Goal: Information Seeking & Learning: Compare options

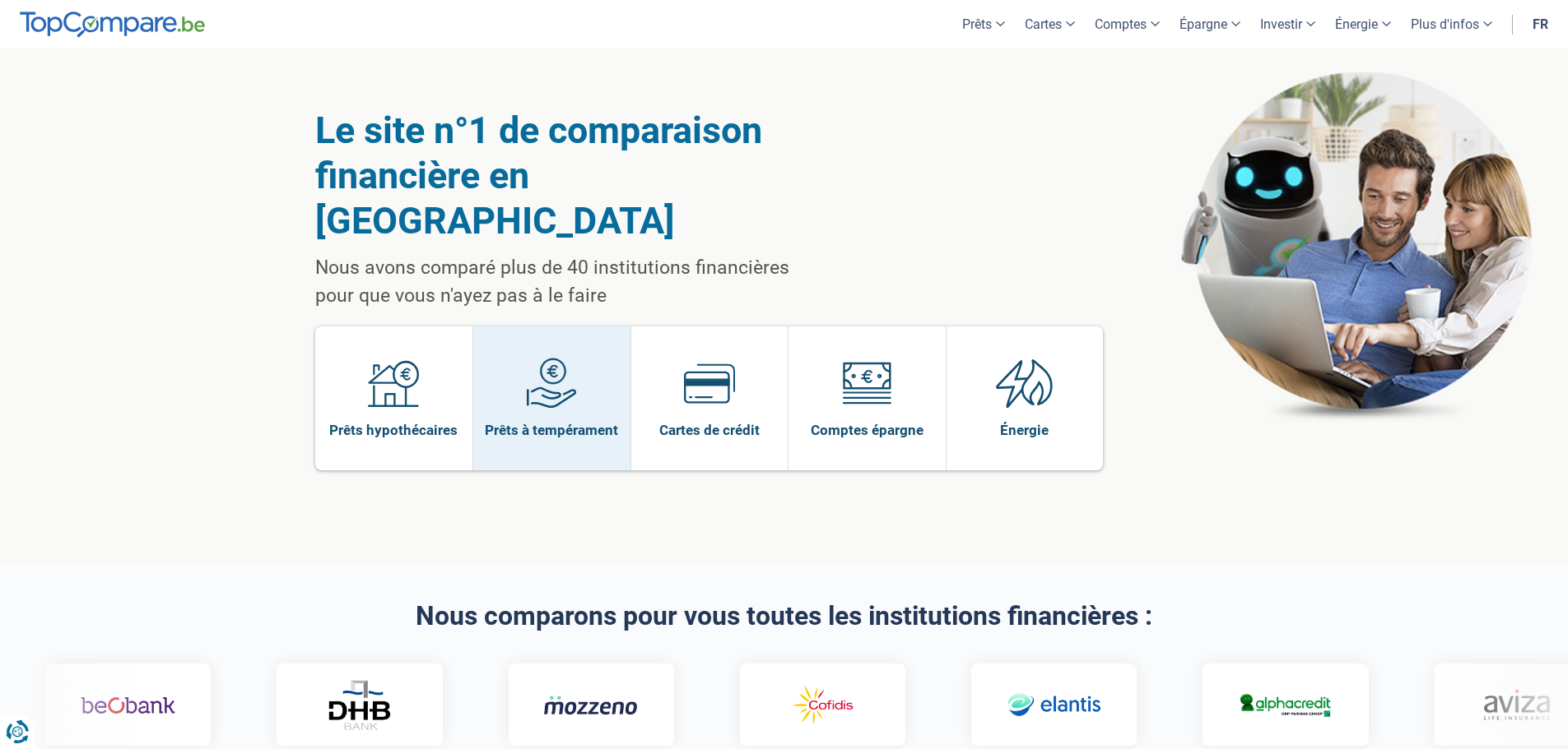
click at [532, 368] on span at bounding box center [551, 389] width 51 height 63
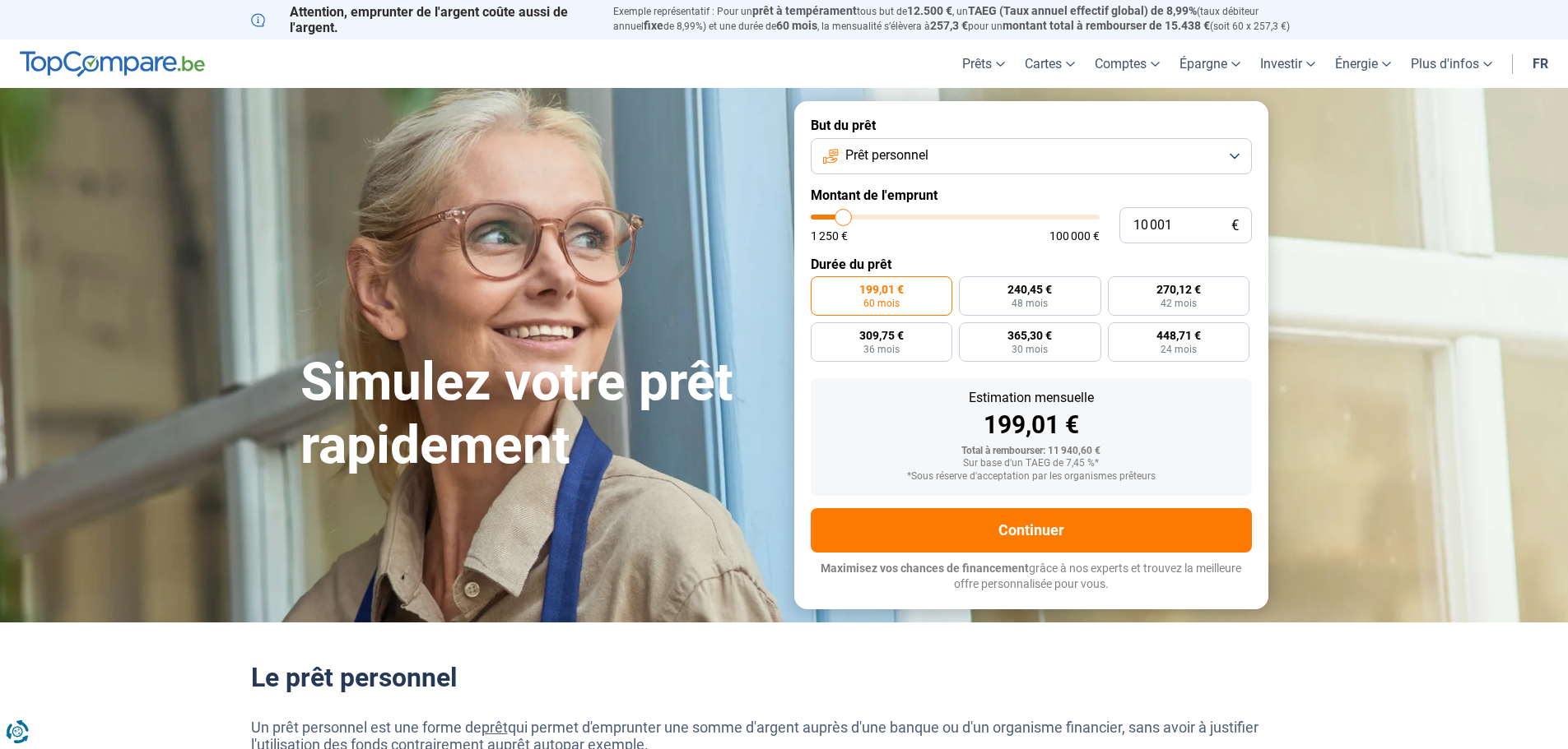
type input "8 500"
type input "8500"
type input "9 750"
type input "9750"
type input "11 750"
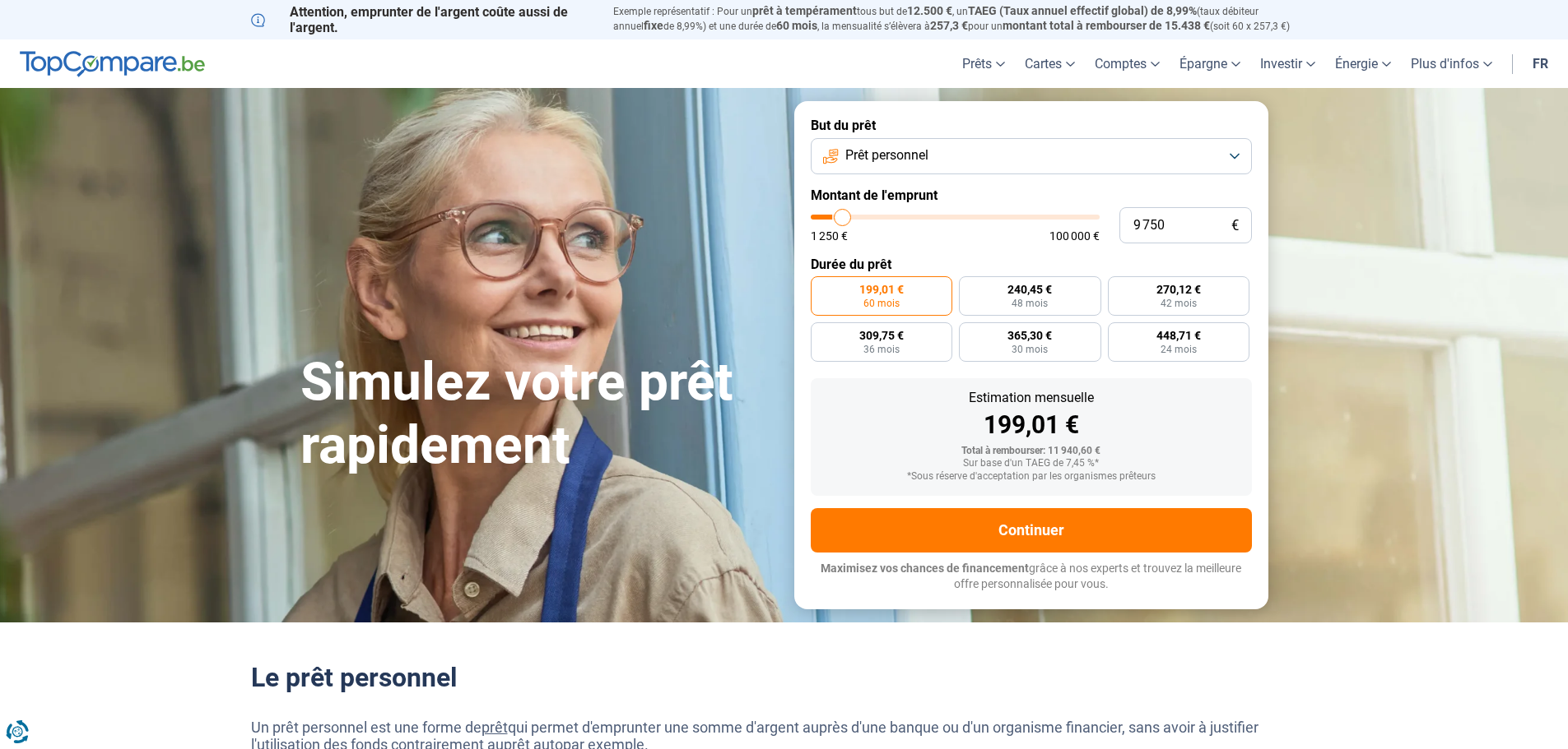
type input "11750"
type input "13 250"
type input "13250"
type input "17 500"
type input "17500"
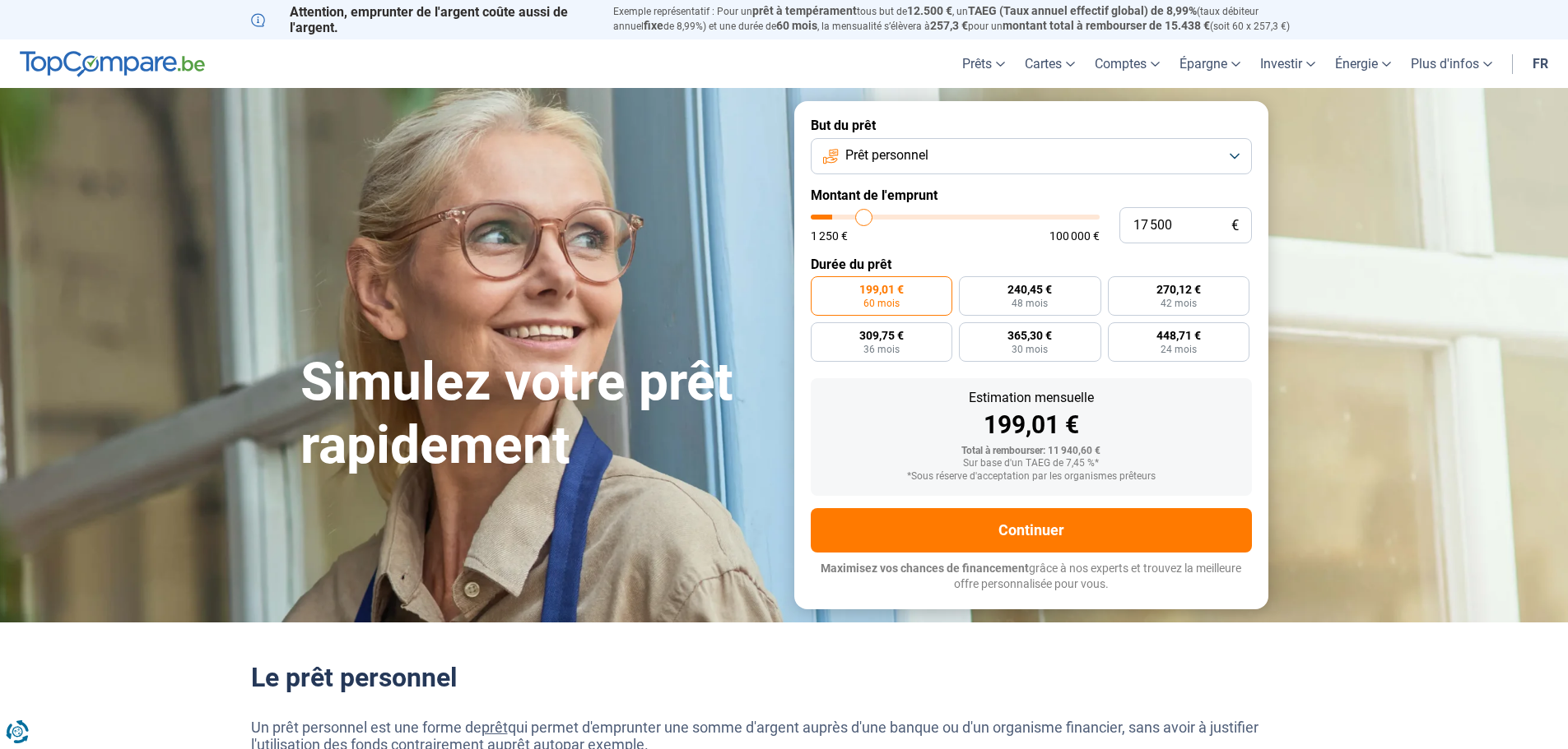
type input "22 000"
type input "22000"
type input "28 000"
type input "28000"
type input "37 250"
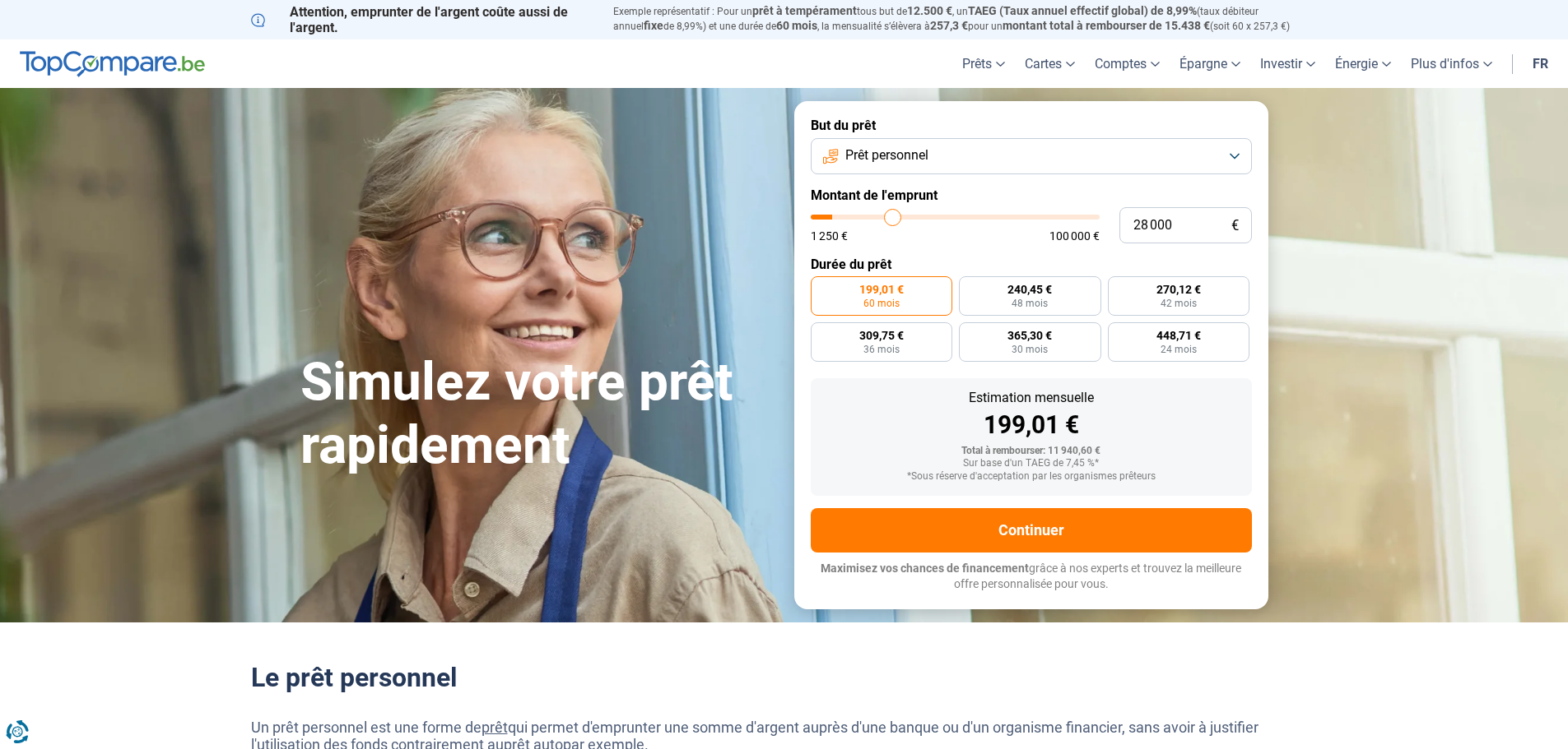
type input "37250"
type input "44 500"
type input "44500"
type input "51 500"
type input "51500"
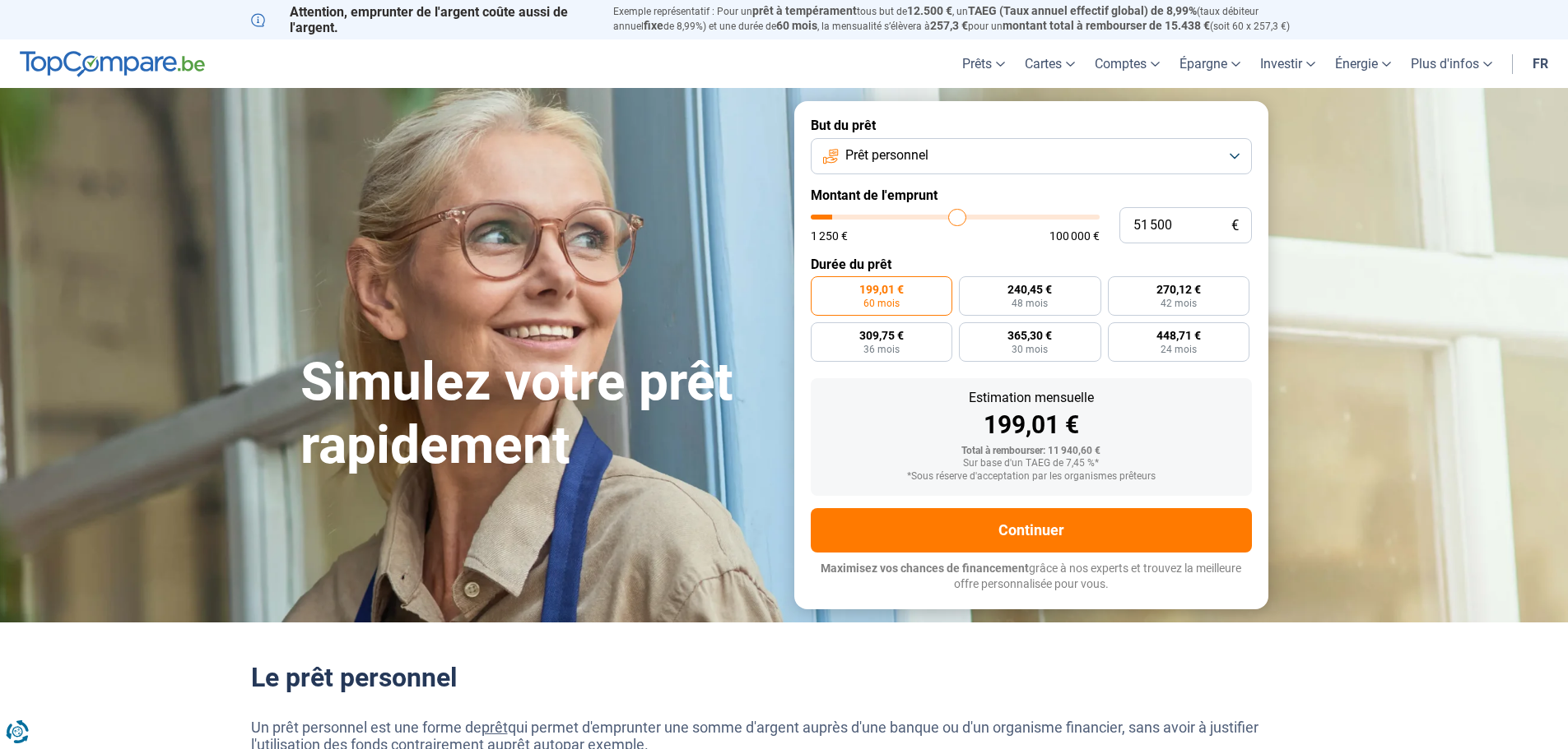
type input "57 750"
type input "57750"
type input "64 750"
type input "64750"
type input "71 000"
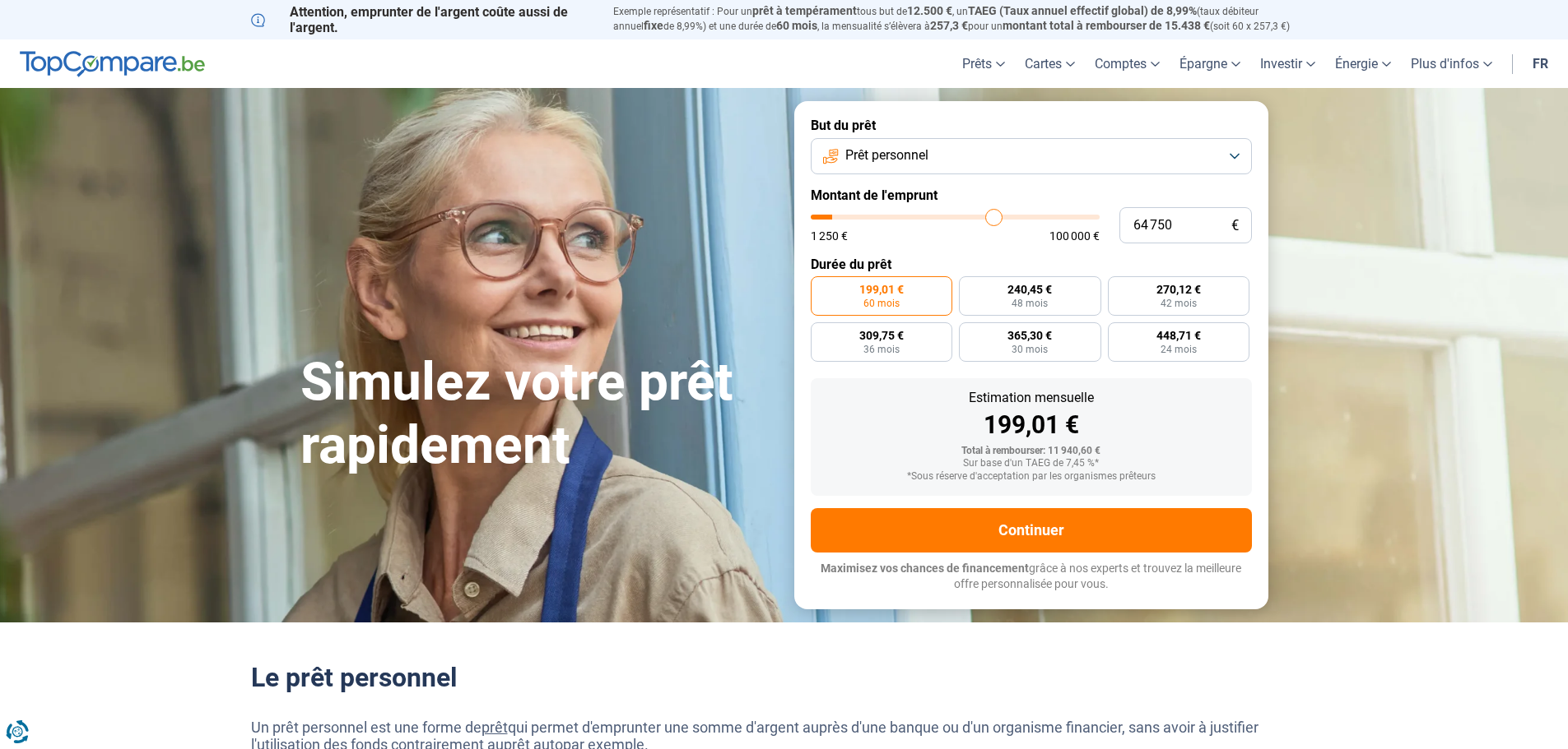
type input "71000"
type input "77 000"
type input "77000"
type input "81 750"
type input "81750"
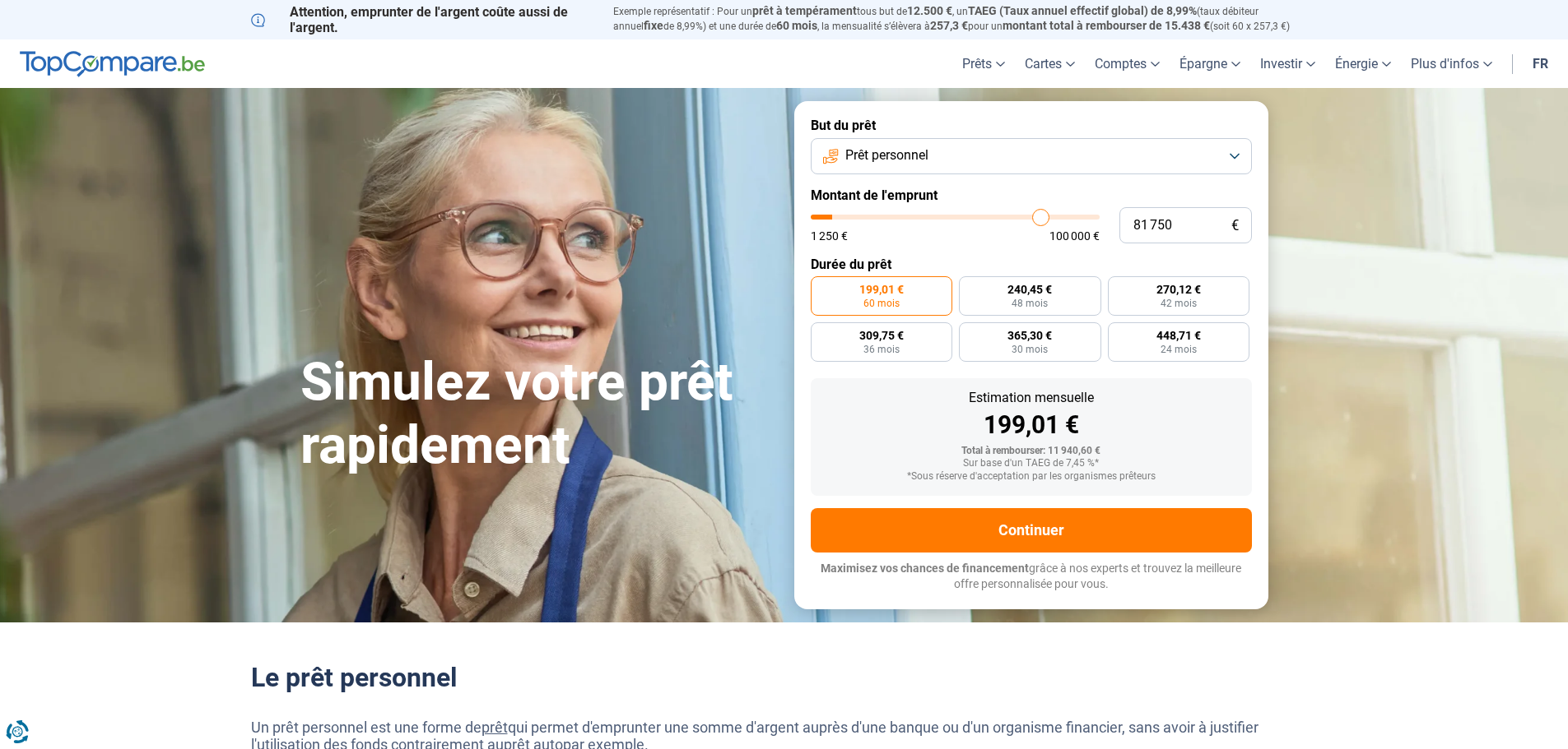
type input "86 500"
type input "86500"
type input "90 000"
type input "90000"
type input "92 750"
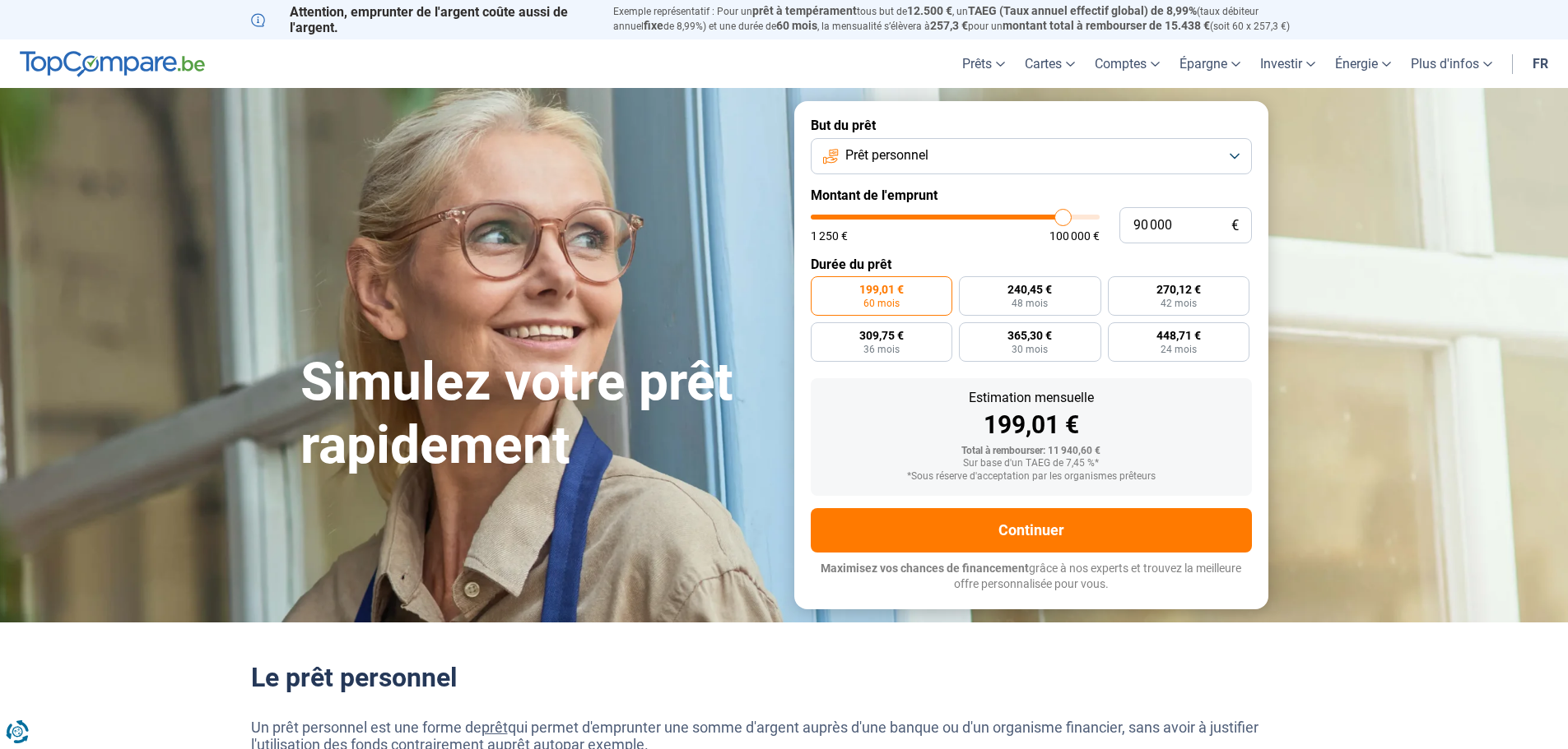
type input "92750"
type input "95 000"
type input "95000"
type input "97 500"
type input "97500"
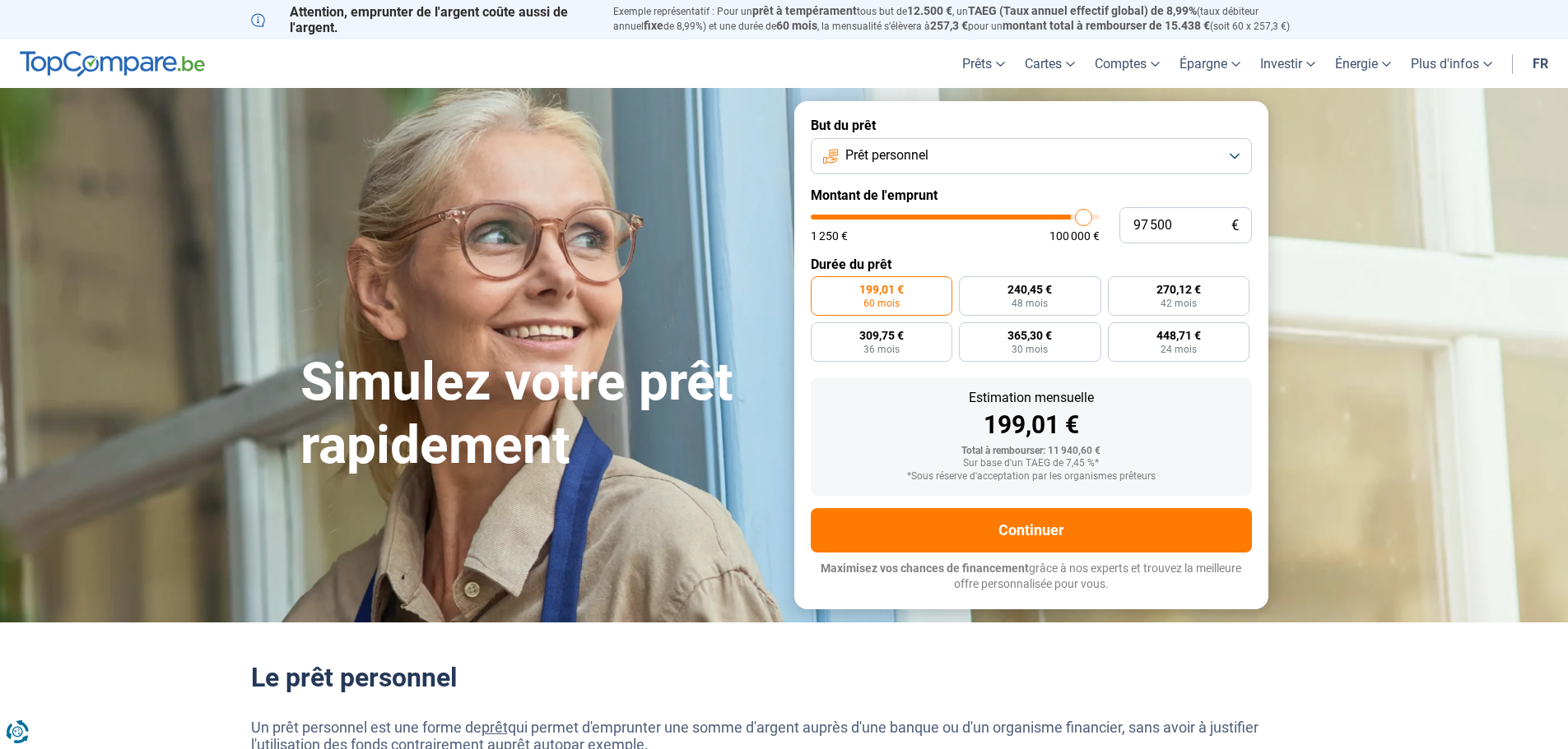
type input "99 250"
type input "99250"
type input "100 000"
drag, startPoint x: 838, startPoint y: 220, endPoint x: 1107, endPoint y: 227, distance: 269.1
type input "100000"
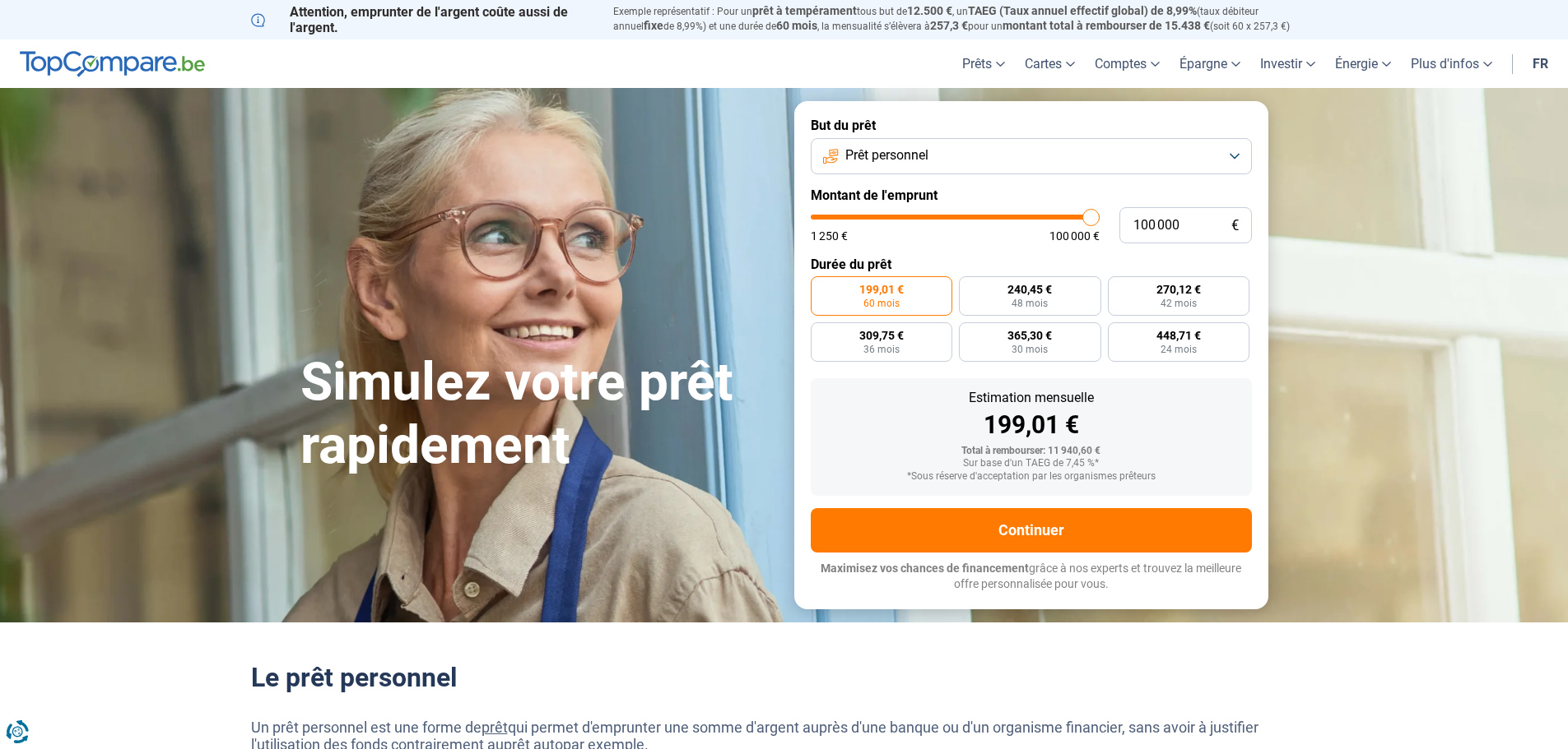
click at [1100, 220] on input "range" at bounding box center [955, 217] width 289 height 5
radio input "false"
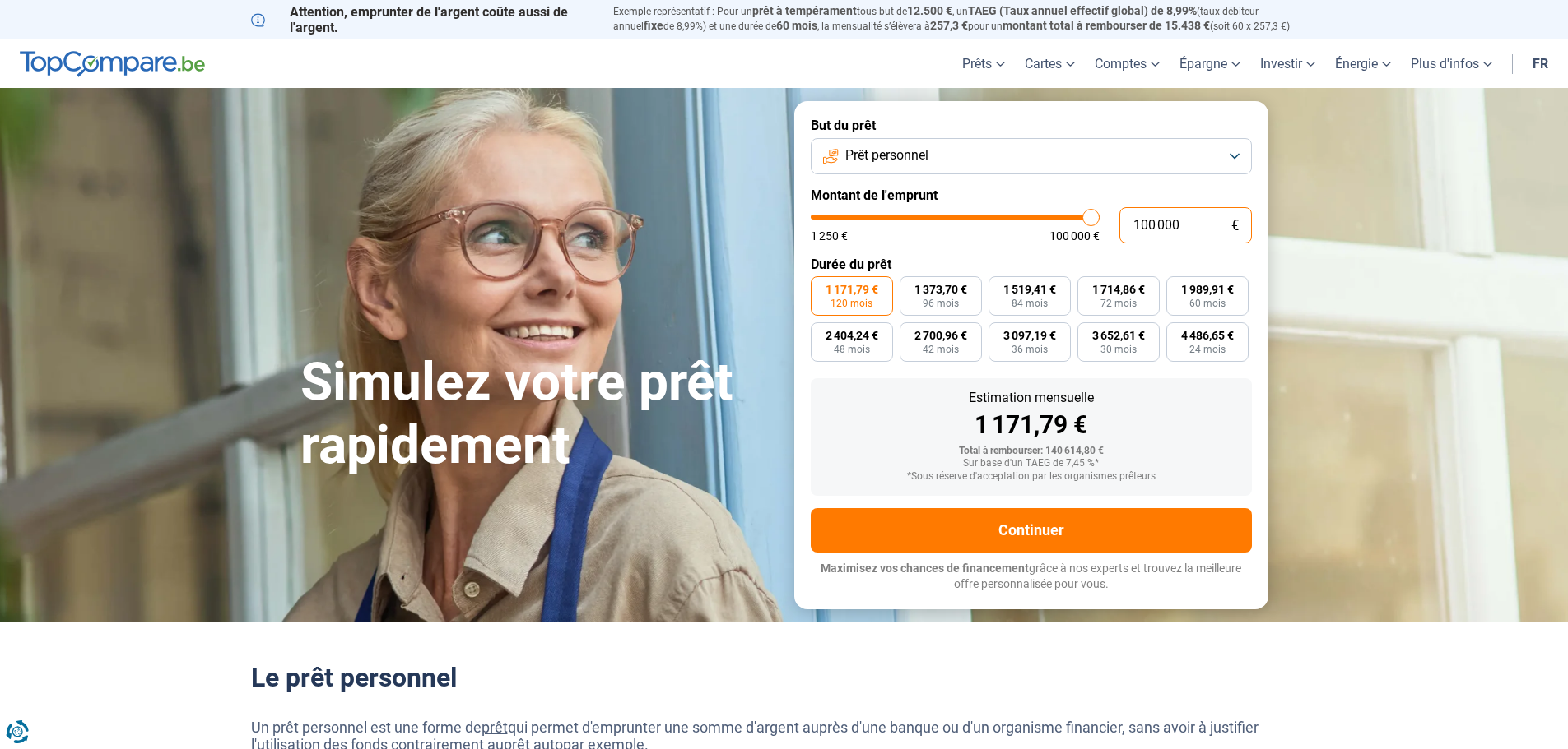
click at [1144, 224] on input "100 000" at bounding box center [1185, 226] width 132 height 36
type input "98 000"
type input "98000"
type input "96 500"
type input "96500"
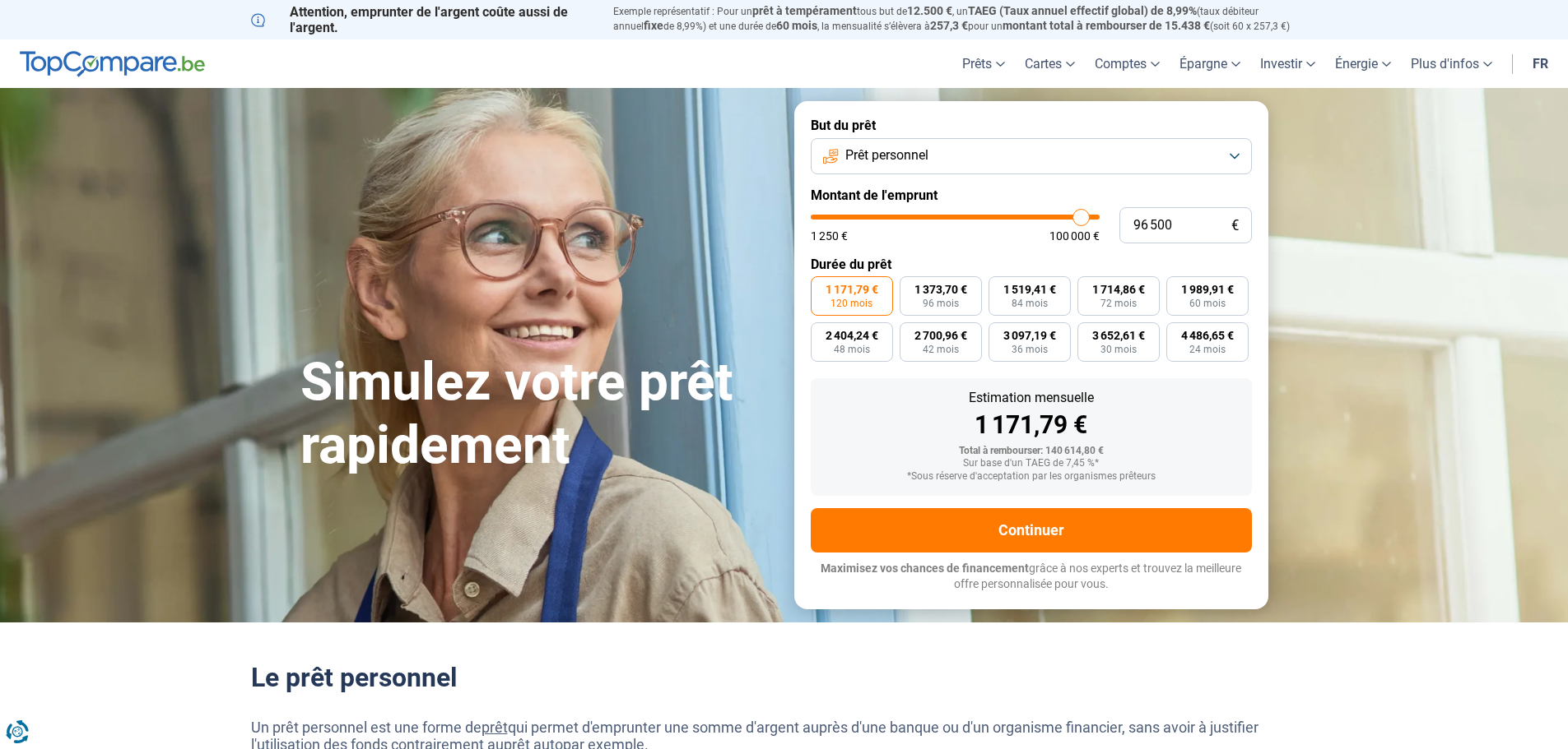
type input "94 500"
type input "94500"
type input "91 250"
type input "91250"
type input "85 750"
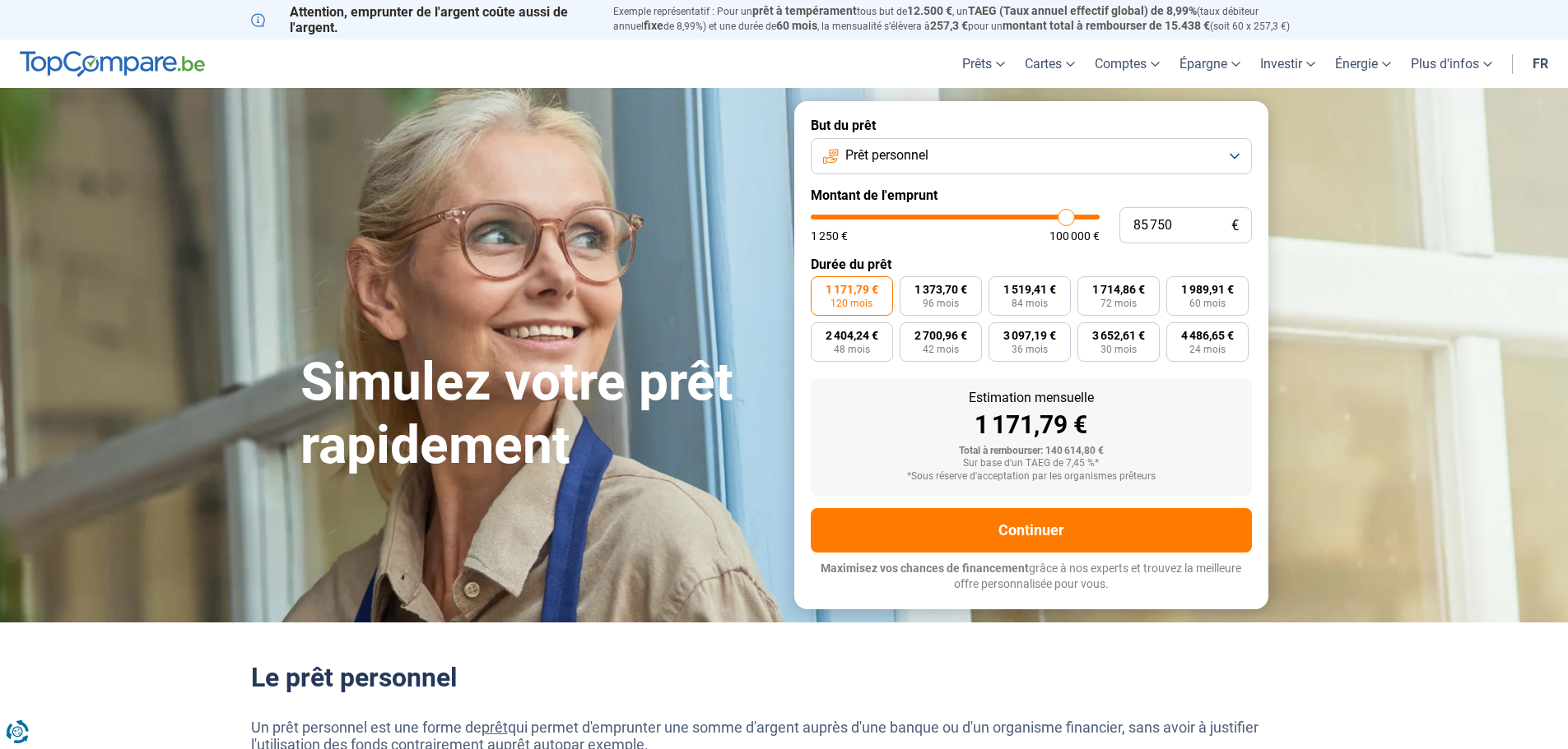
type input "85750"
type input "81 750"
type input "81750"
type input "78 750"
type input "78750"
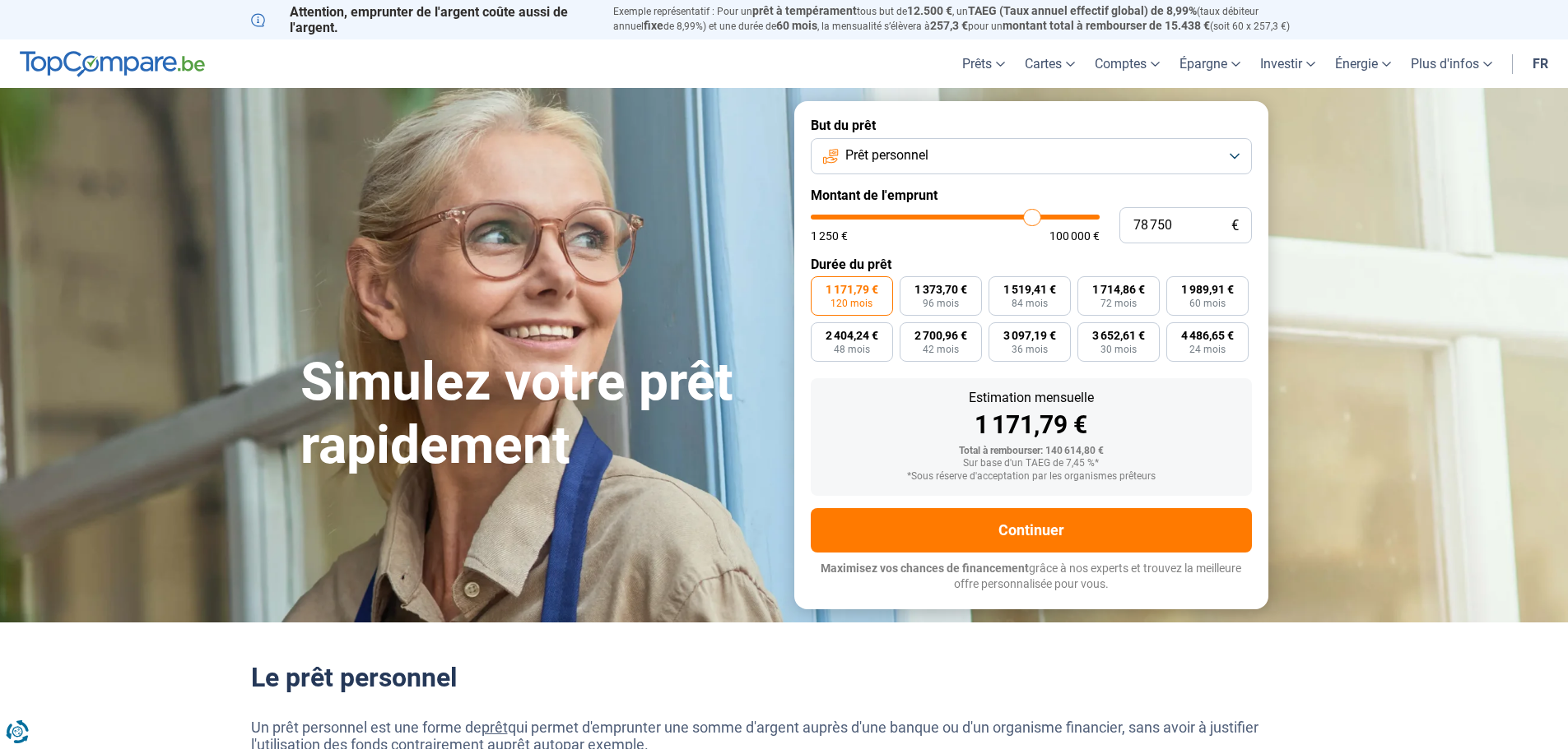
type input "76 750"
type input "76750"
type input "74 000"
type input "74000"
type input "70 500"
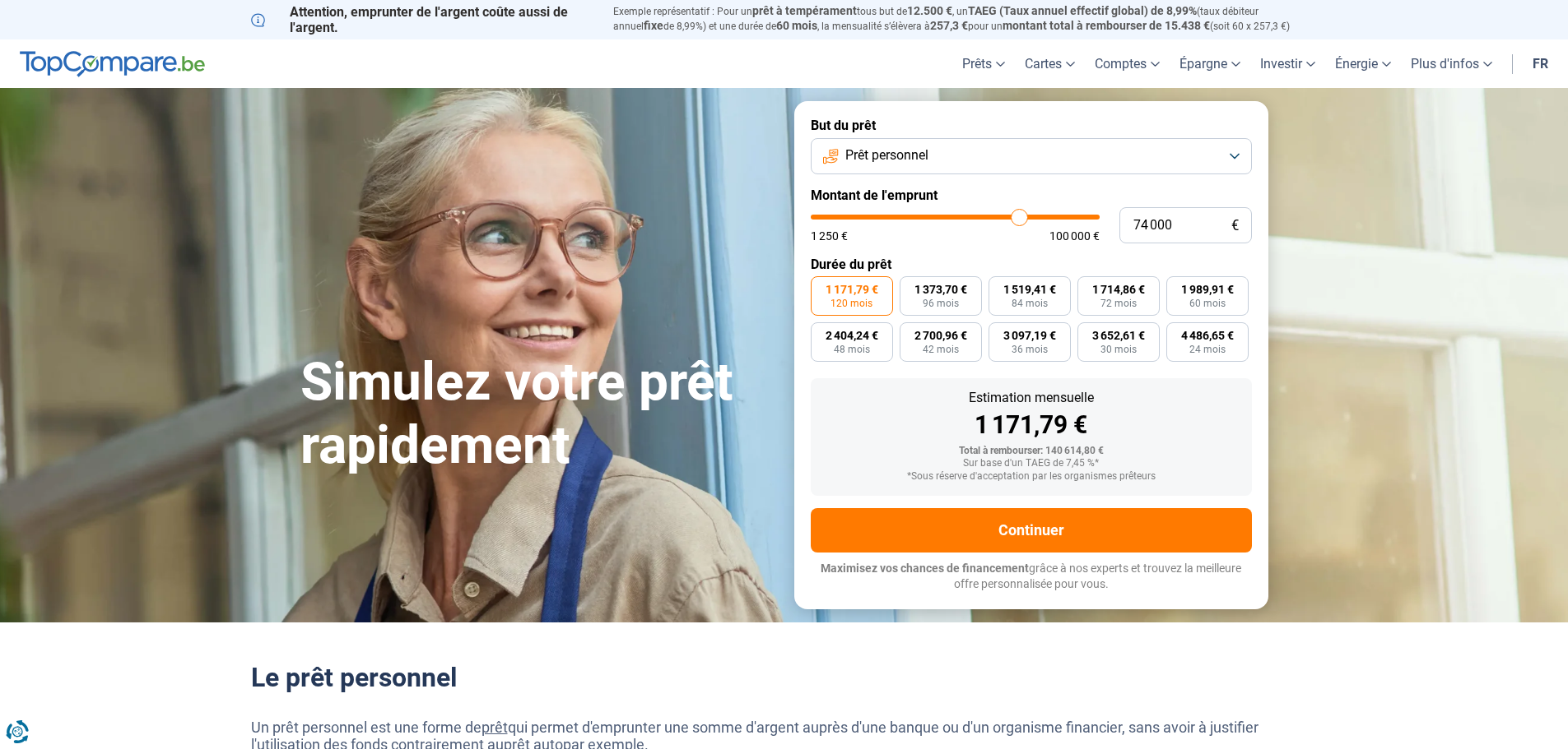
type input "70500"
type input "67 250"
type input "67250"
type input "64 750"
type input "64750"
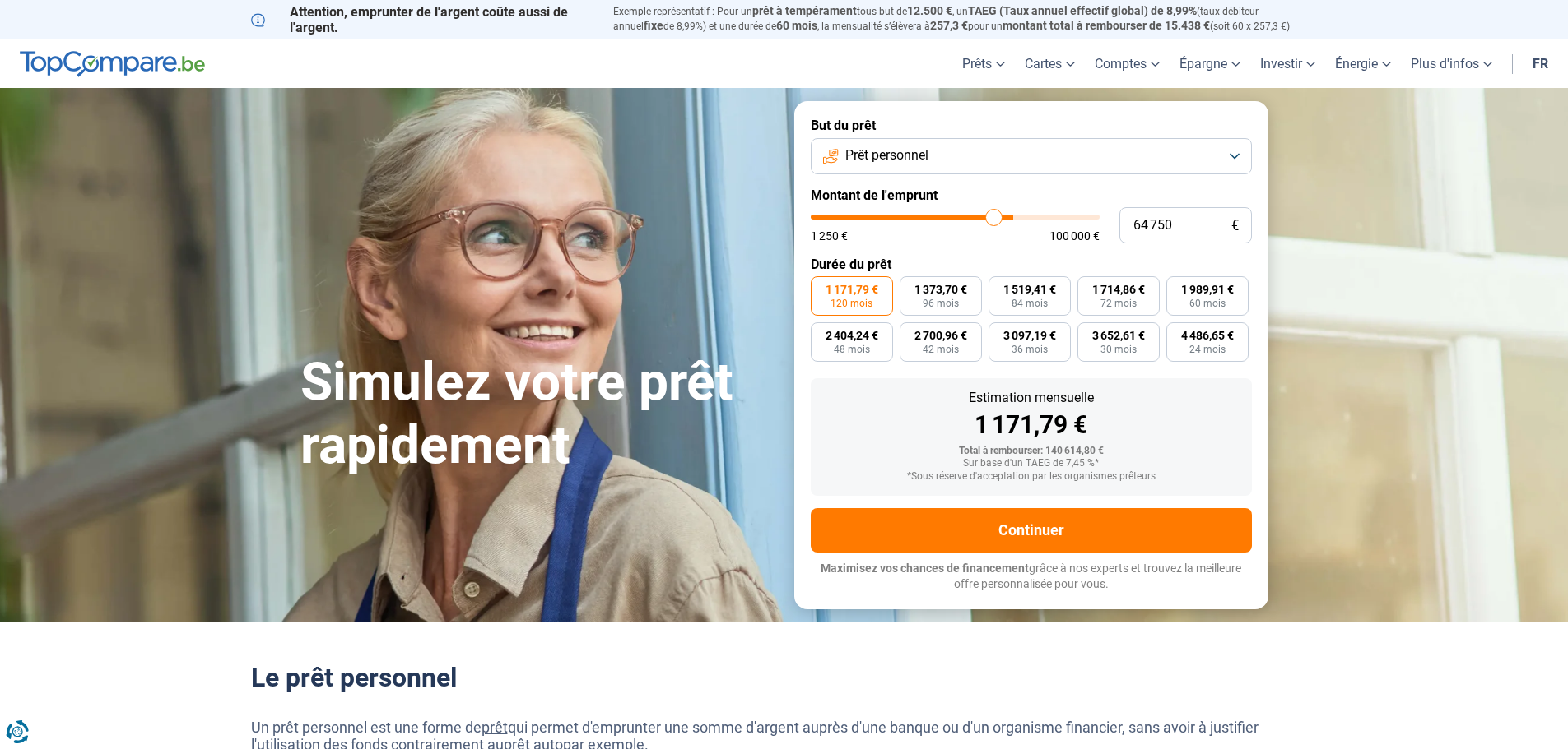
type input "63 500"
type input "63500"
type input "62 000"
type input "62000"
type input "61 000"
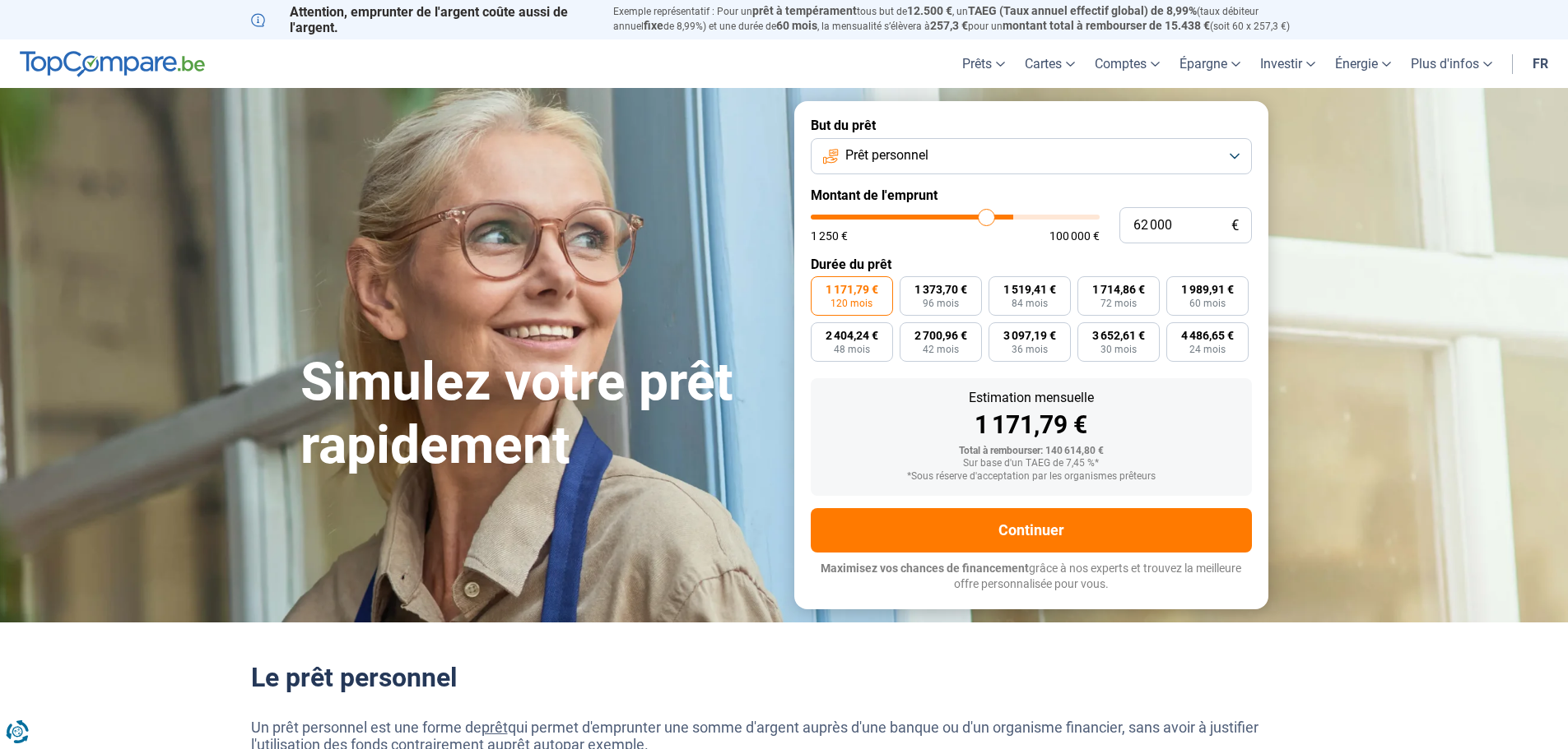
type input "61000"
type input "60 000"
type input "60000"
type input "59 000"
type input "59000"
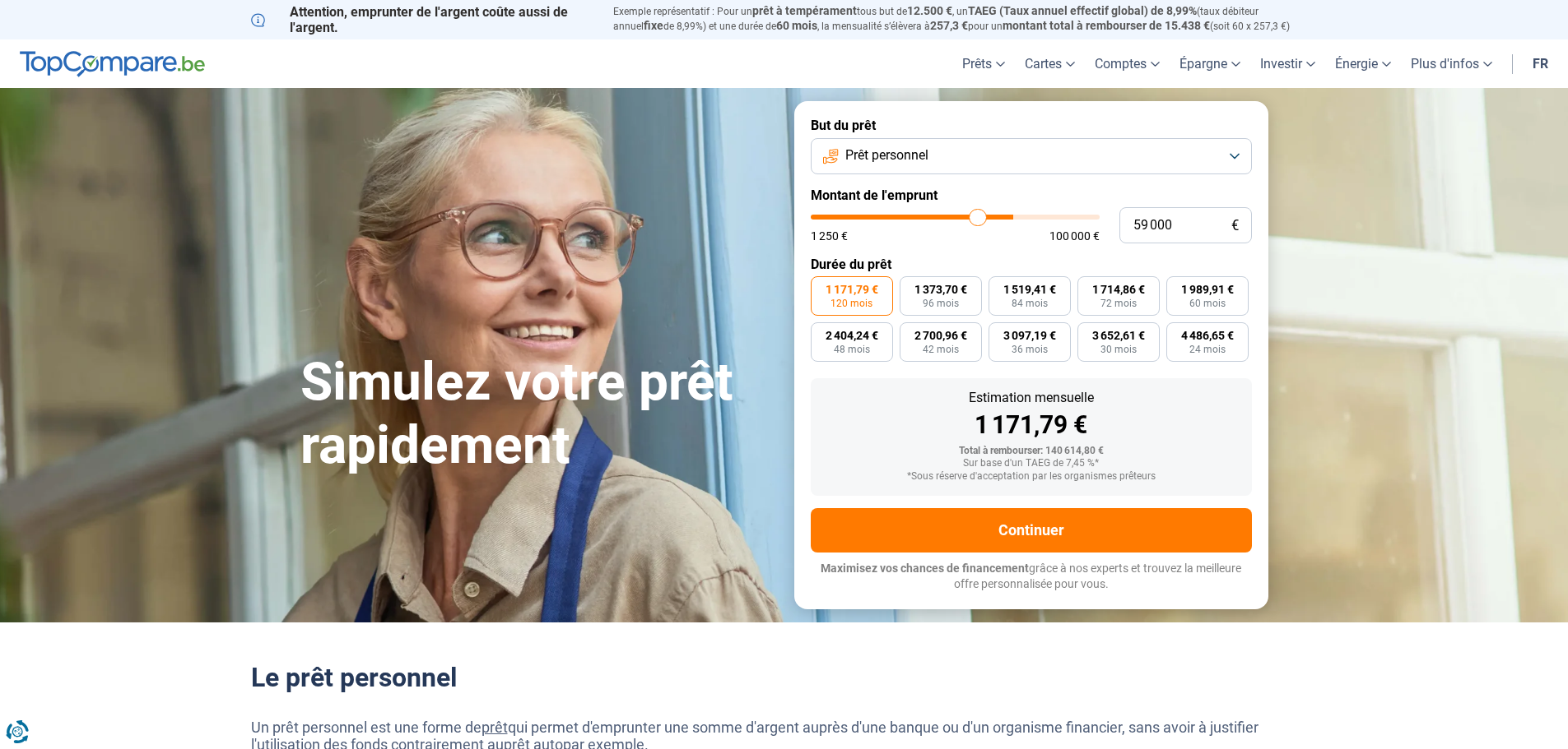
type input "58 500"
type input "58500"
type input "58 000"
type input "58000"
type input "57 750"
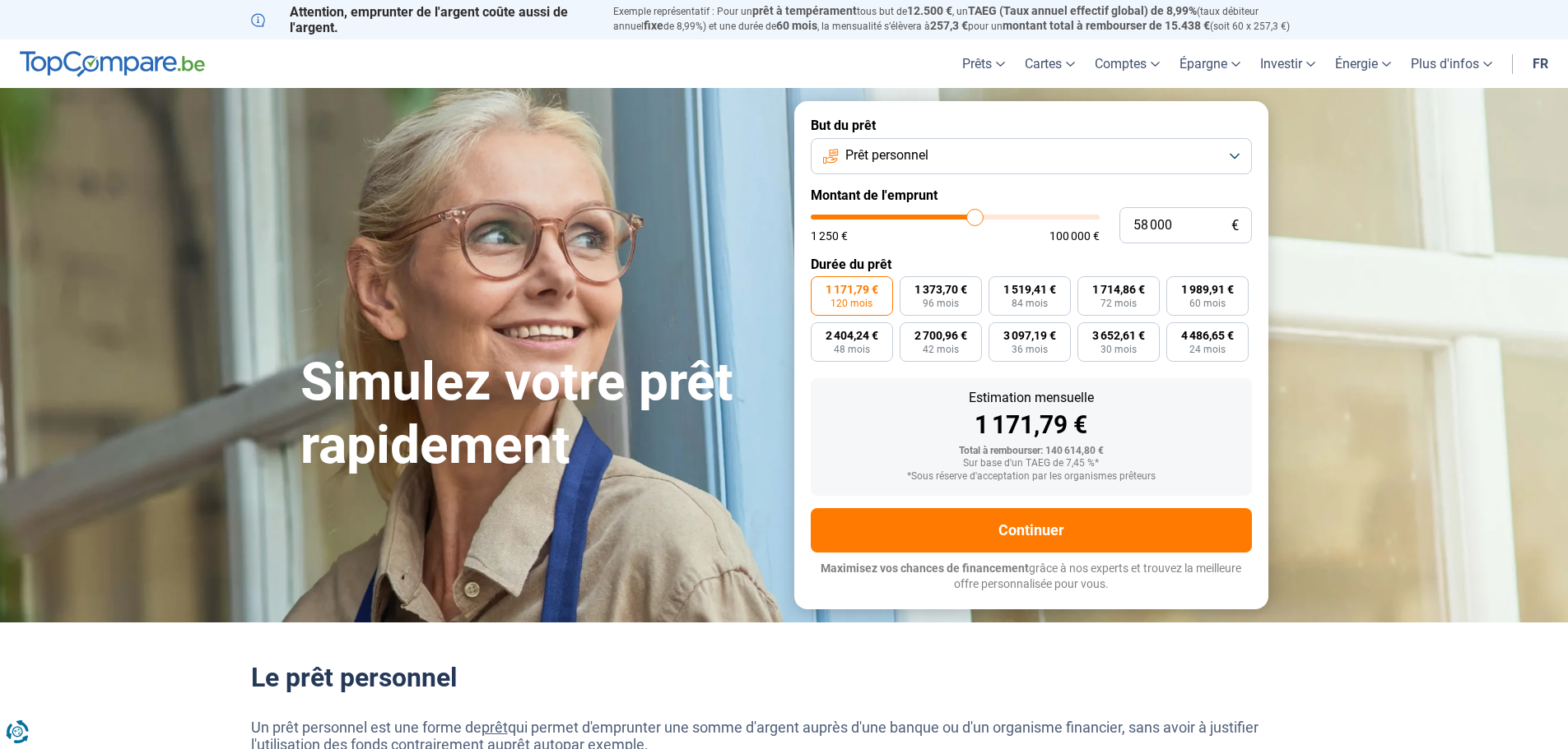
type input "57750"
type input "57 000"
type input "57000"
type input "56 250"
type input "56250"
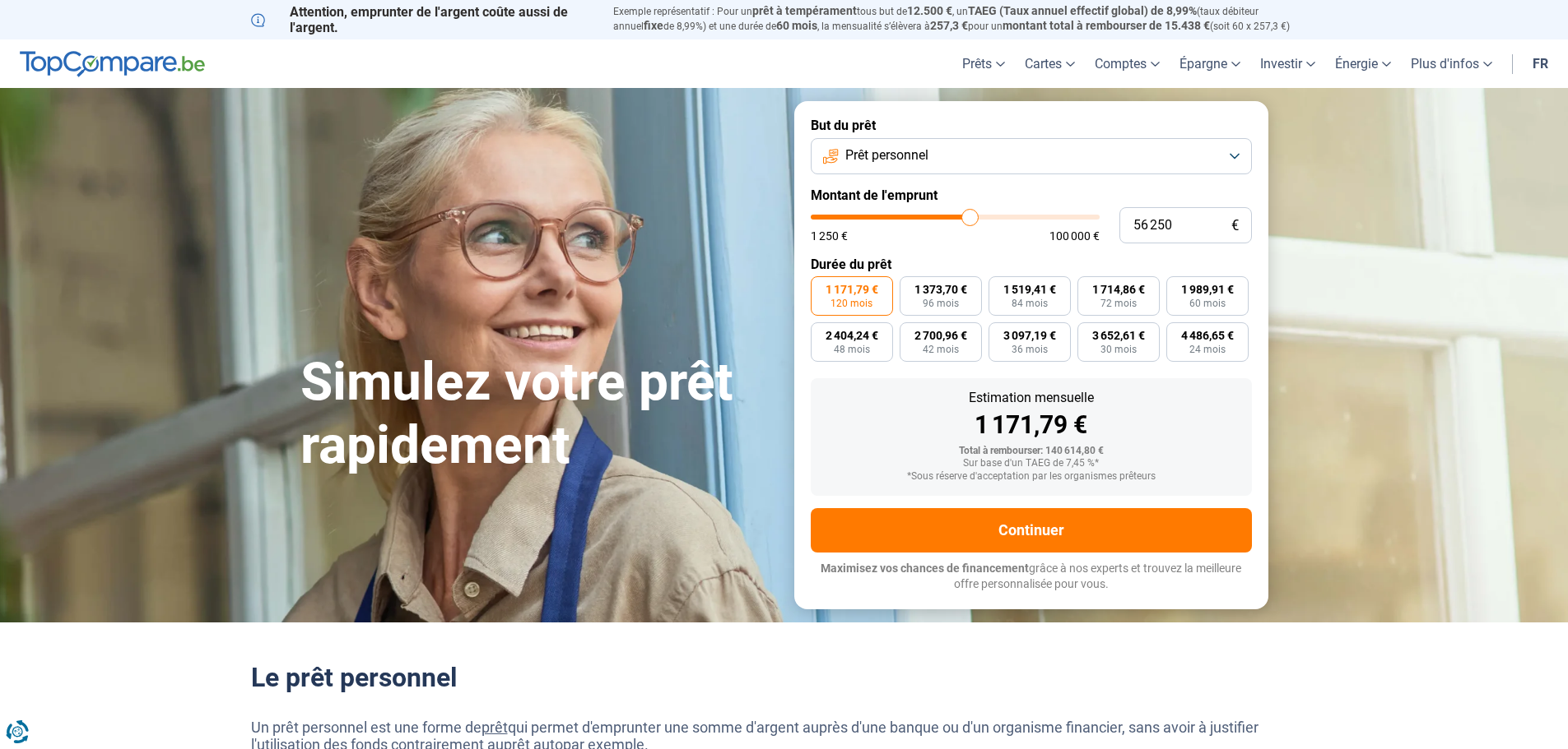
type input "55 000"
type input "55000"
type input "54 250"
type input "54250"
type input "53 250"
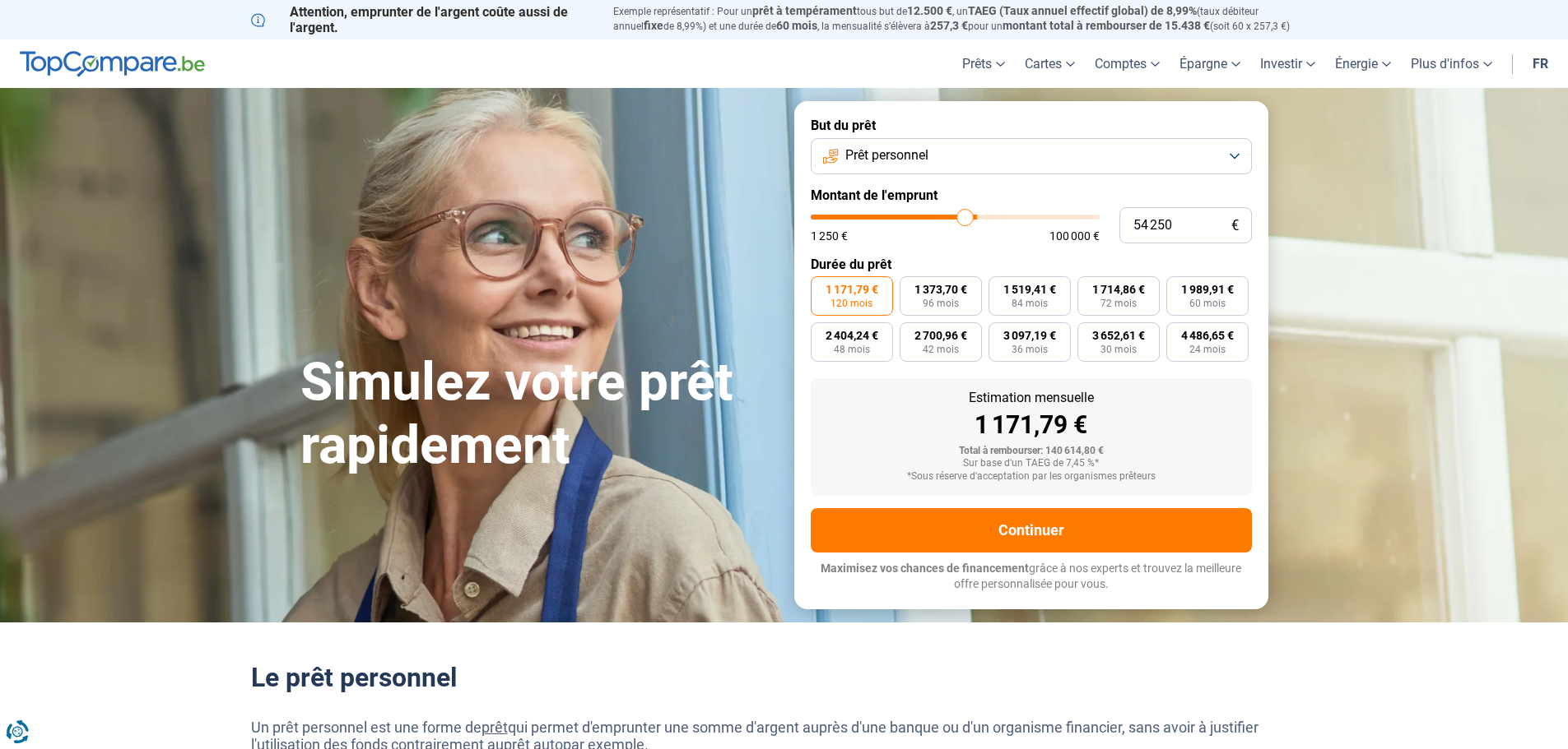
type input "53250"
type input "52 750"
type input "52750"
type input "52 500"
type input "52500"
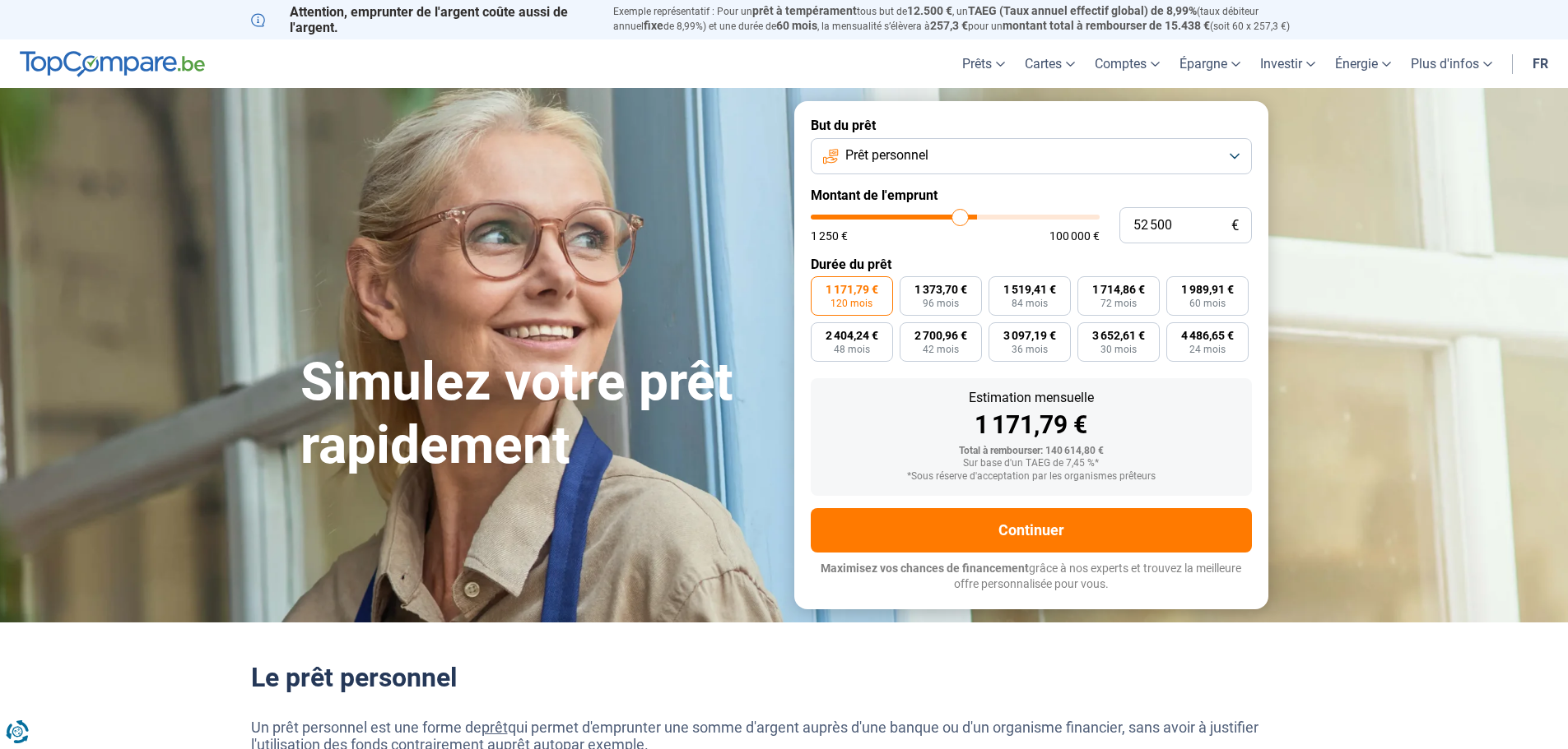
type input "51 750"
type input "51750"
type input "51 500"
type input "51500"
type input "51 250"
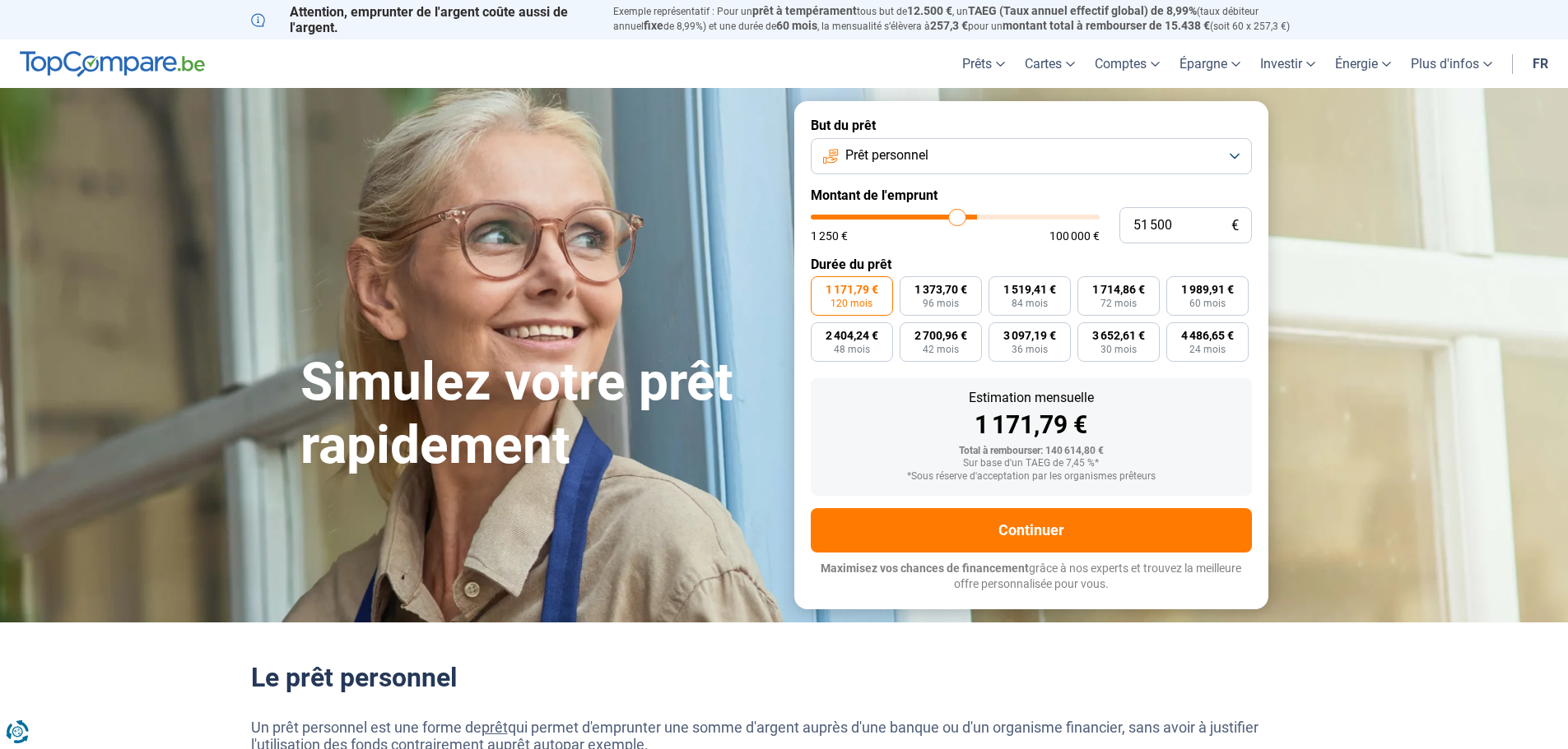
type input "51250"
type input "51 000"
type input "51000"
type input "49 750"
type input "49750"
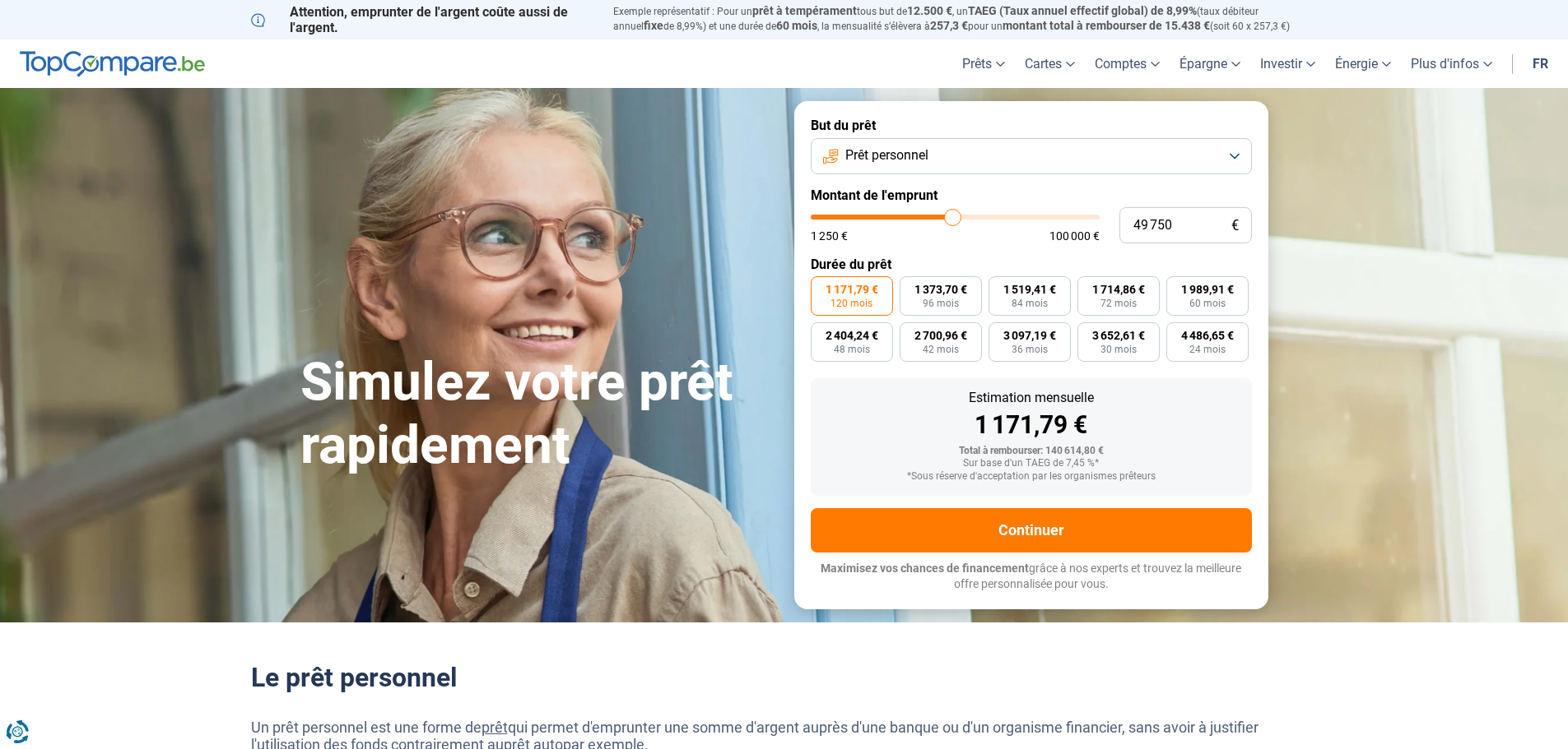
type input "49 000"
type input "49000"
type input "48 250"
type input "48250"
type input "47 250"
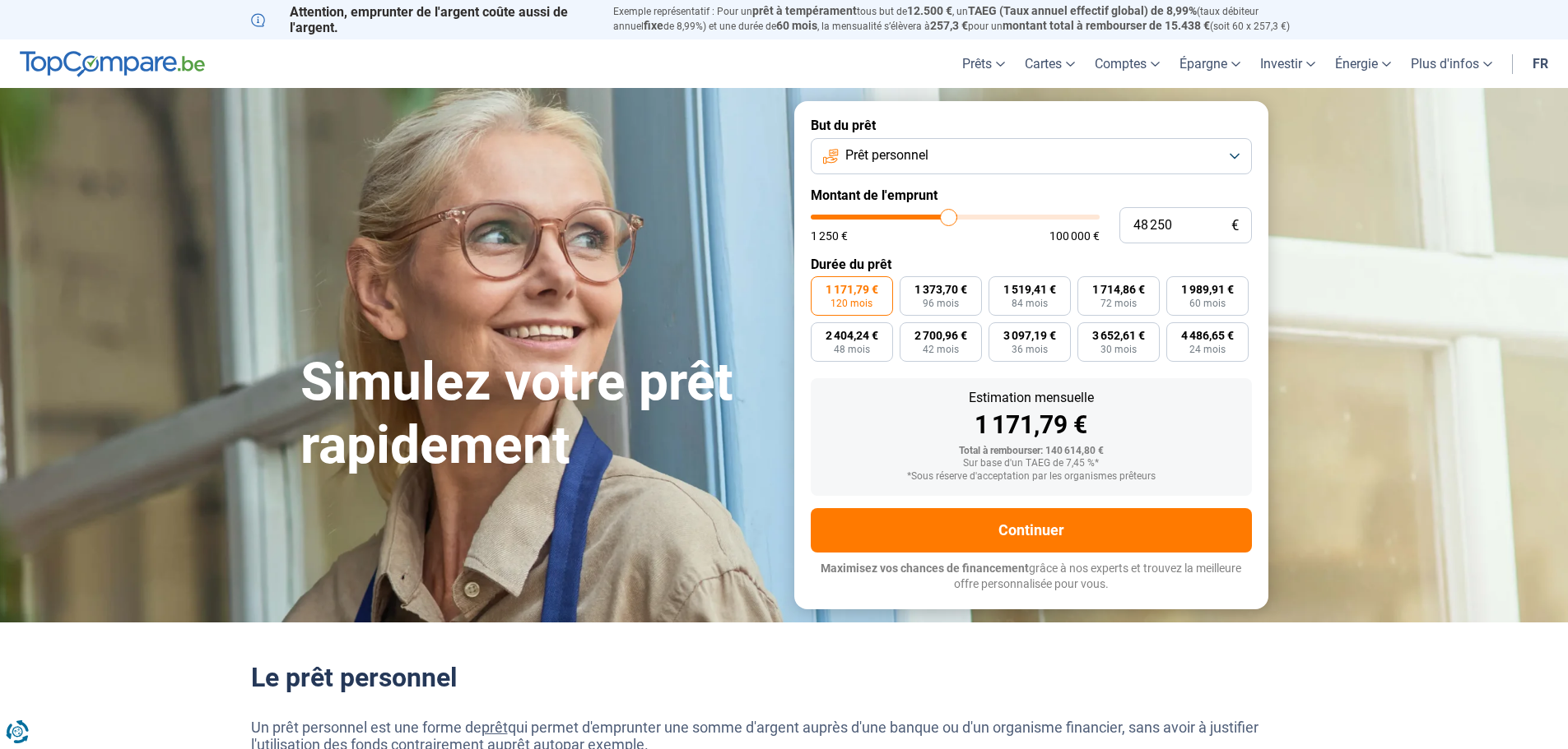
type input "47250"
type input "46 500"
type input "46500"
type input "45 500"
type input "45500"
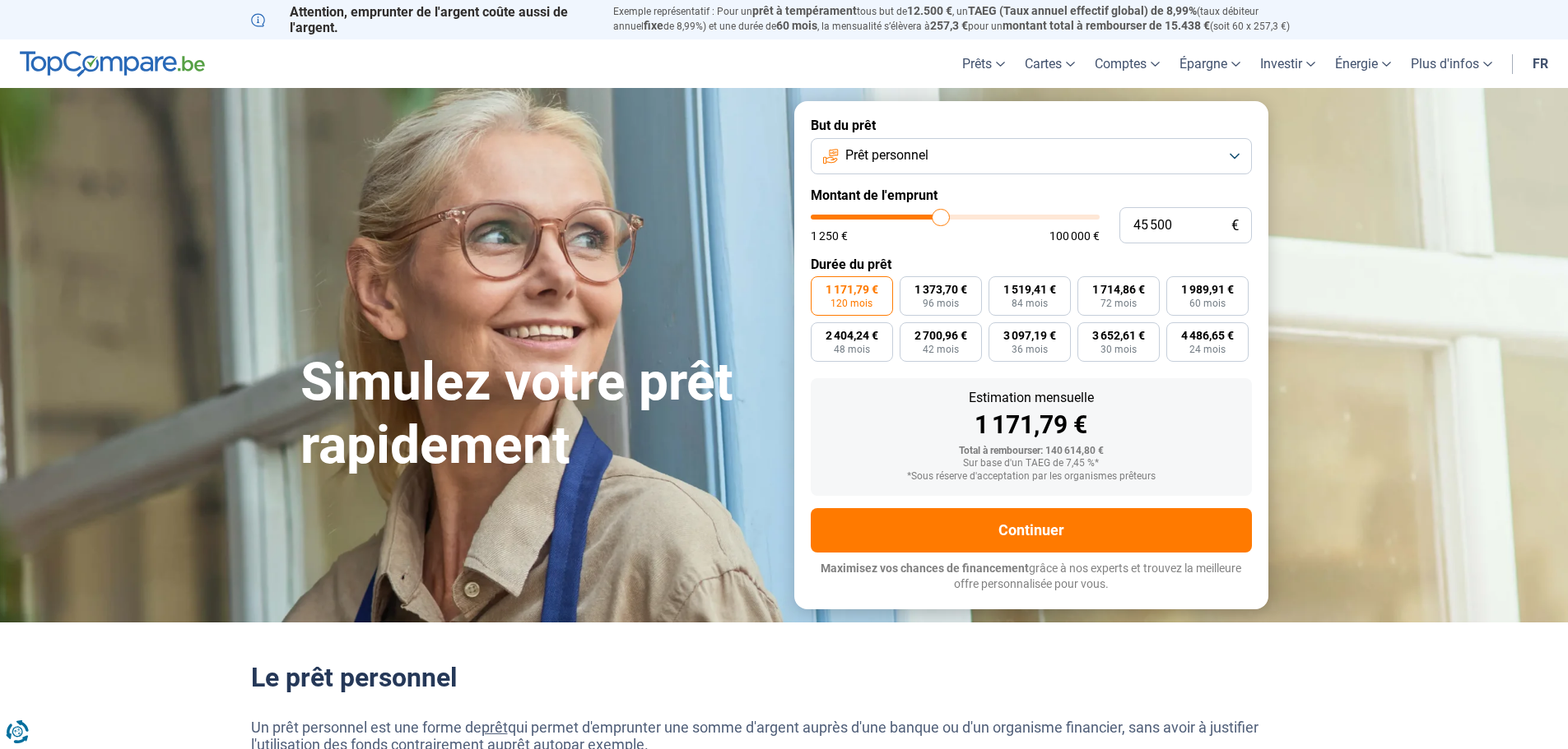
type input "45 000"
type input "45000"
type input "44 000"
type input "44000"
type input "43 750"
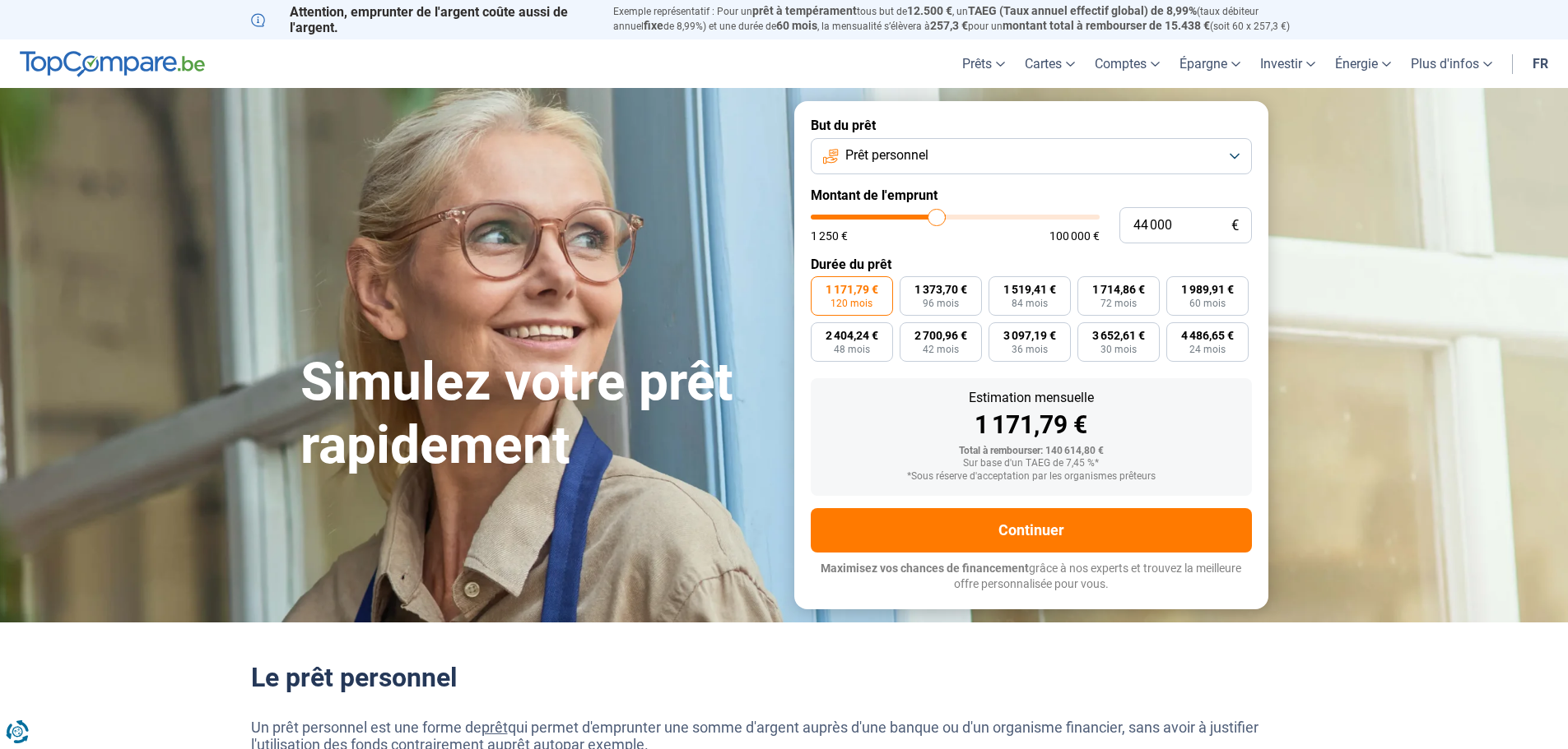
type input "43750"
type input "43 000"
type input "43000"
type input "42 500"
type input "42500"
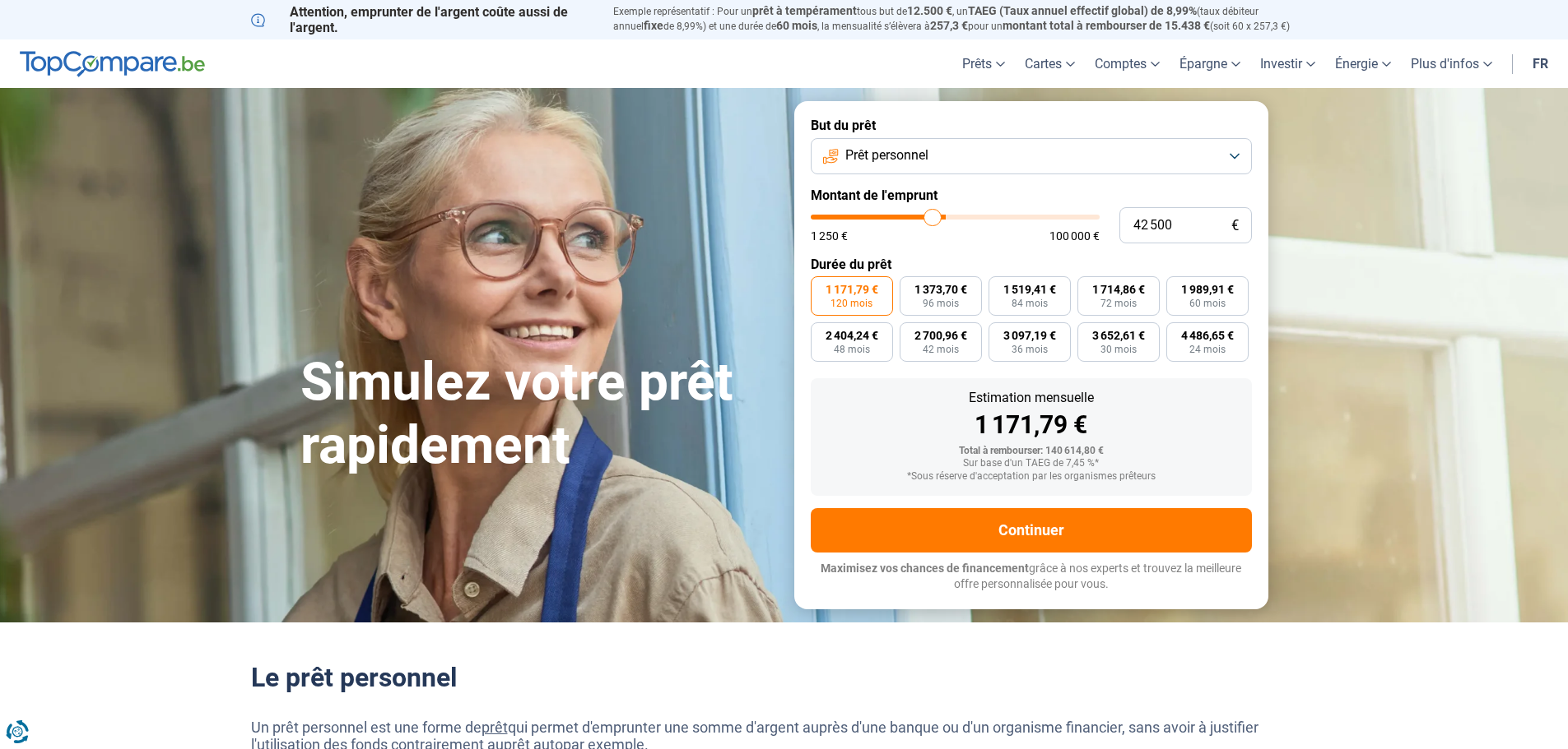
type input "42 250"
type input "42250"
type input "41 000"
type input "41000"
type input "40 000"
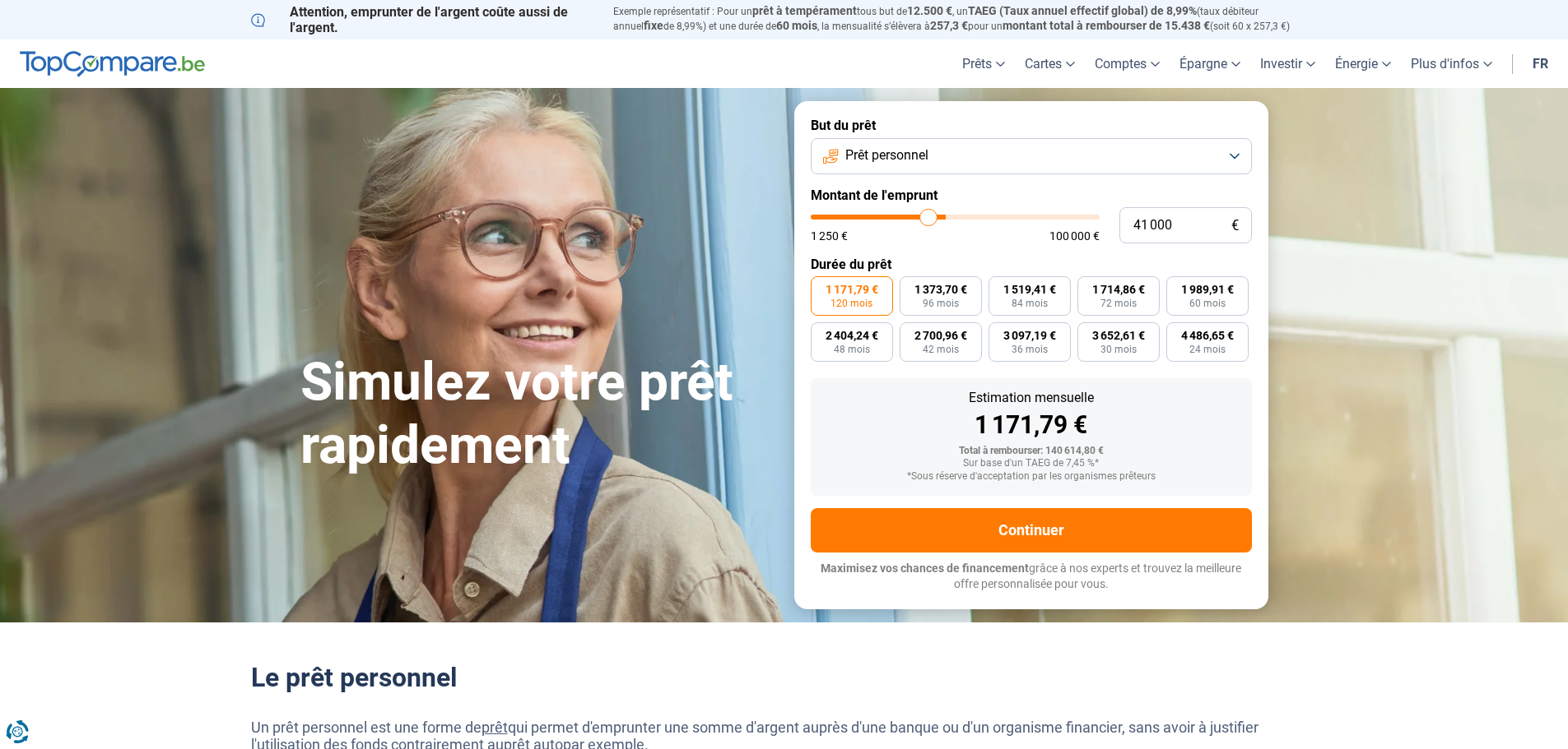
type input "40000"
type input "38 500"
type input "38500"
type input "35 500"
type input "35500"
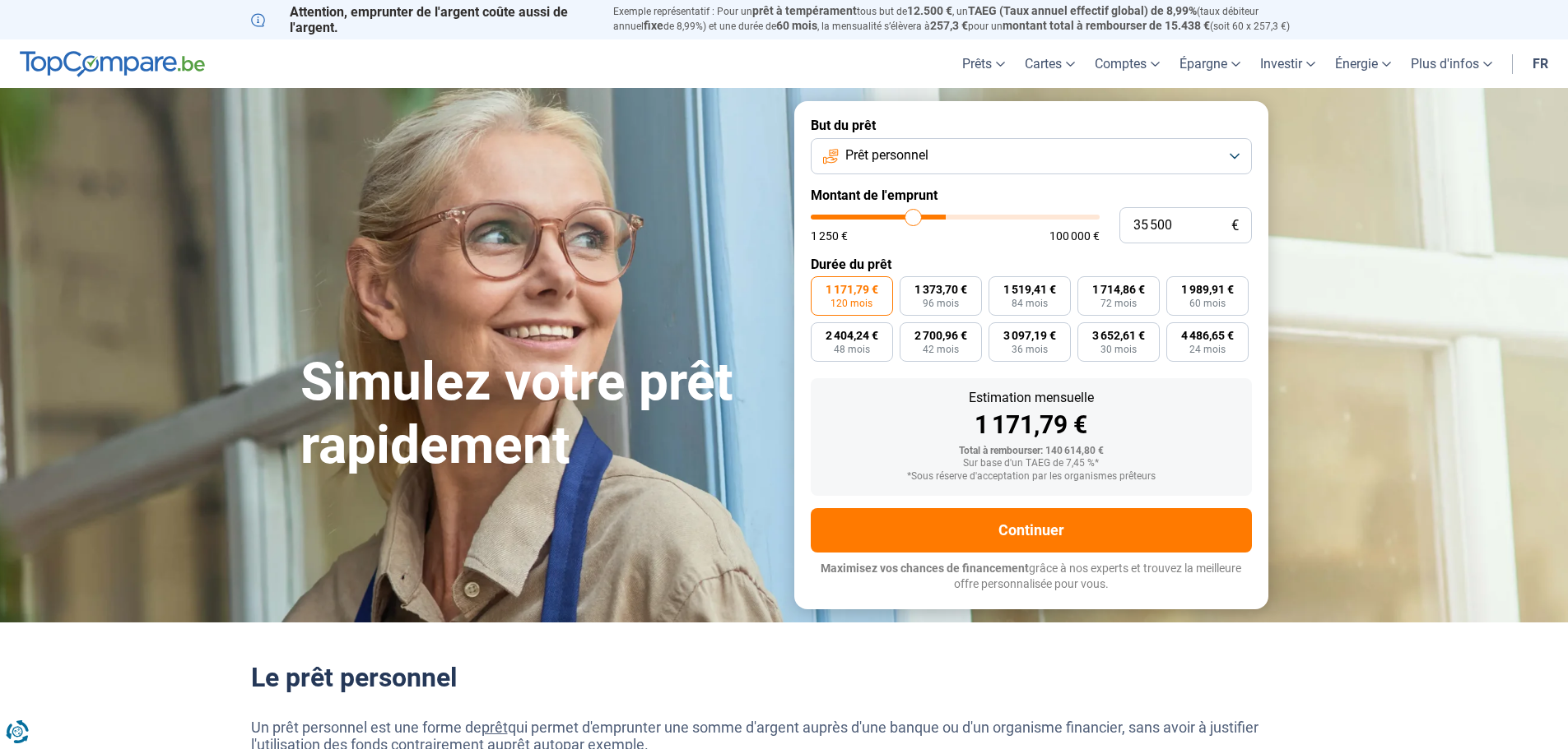
type input "33 250"
type input "33250"
type input "31 000"
type input "31000"
type input "28 250"
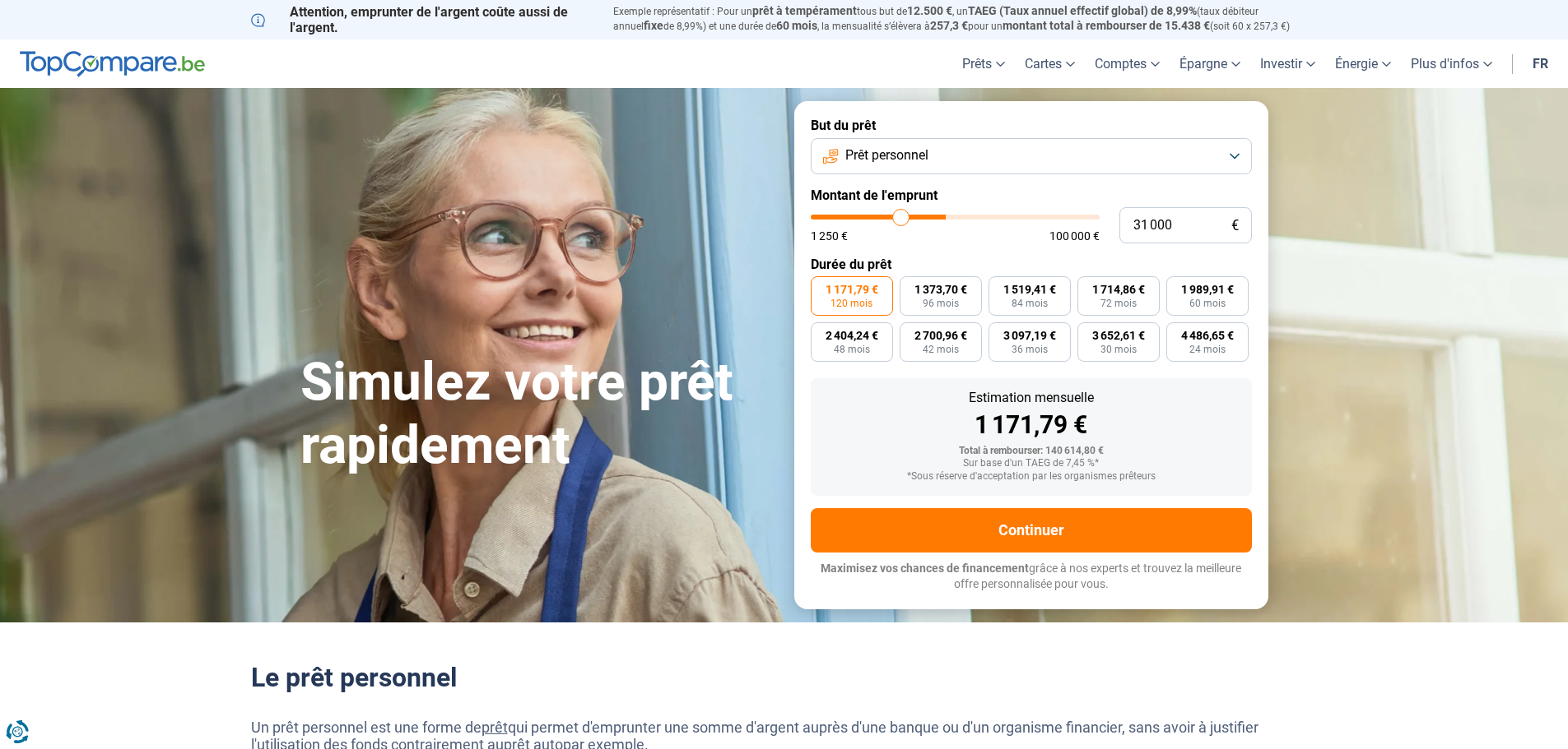
type input "28250"
type input "26 250"
type input "26250"
type input "25 000"
type input "25000"
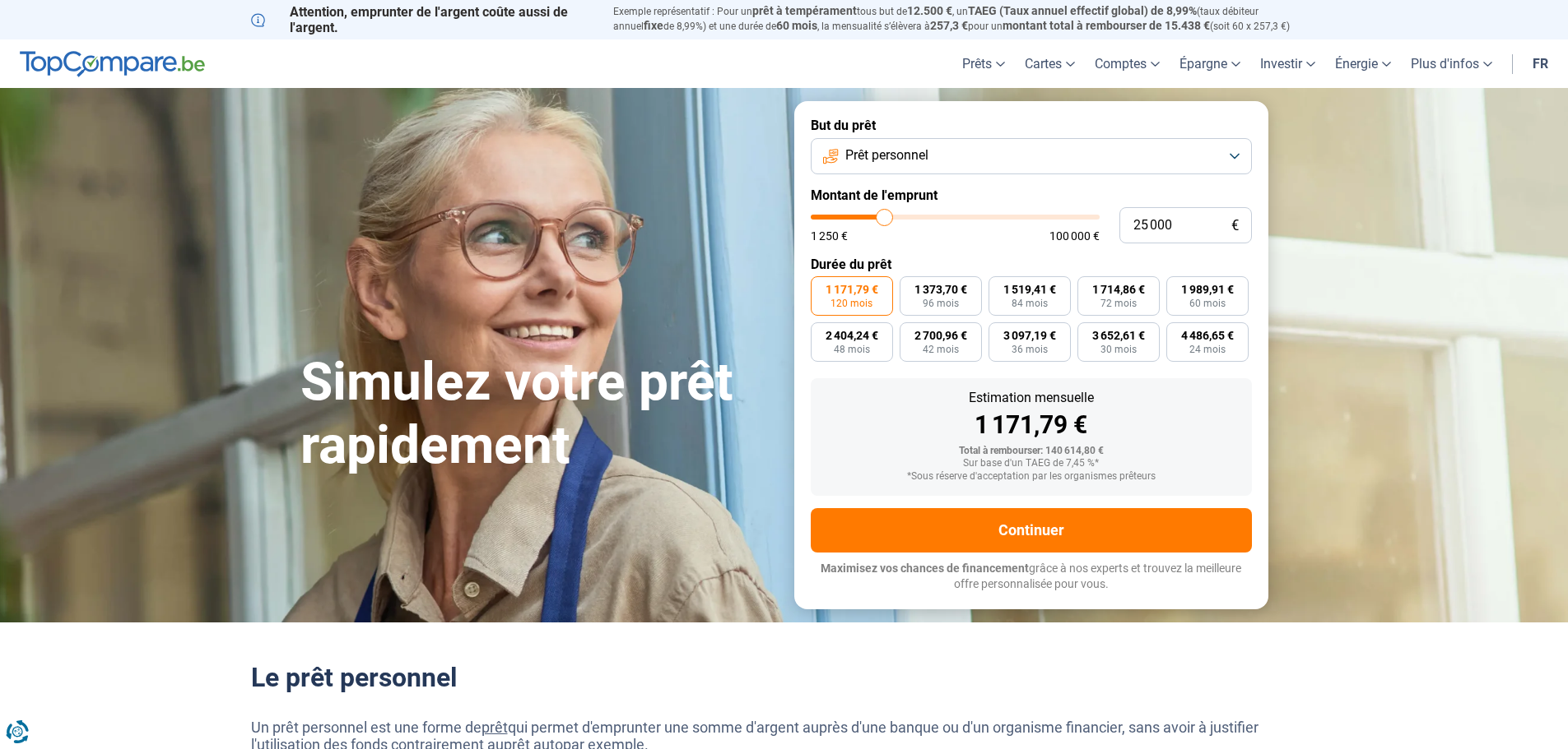
type input "23 250"
type input "23250"
type input "22 250"
type input "22250"
type input "21 500"
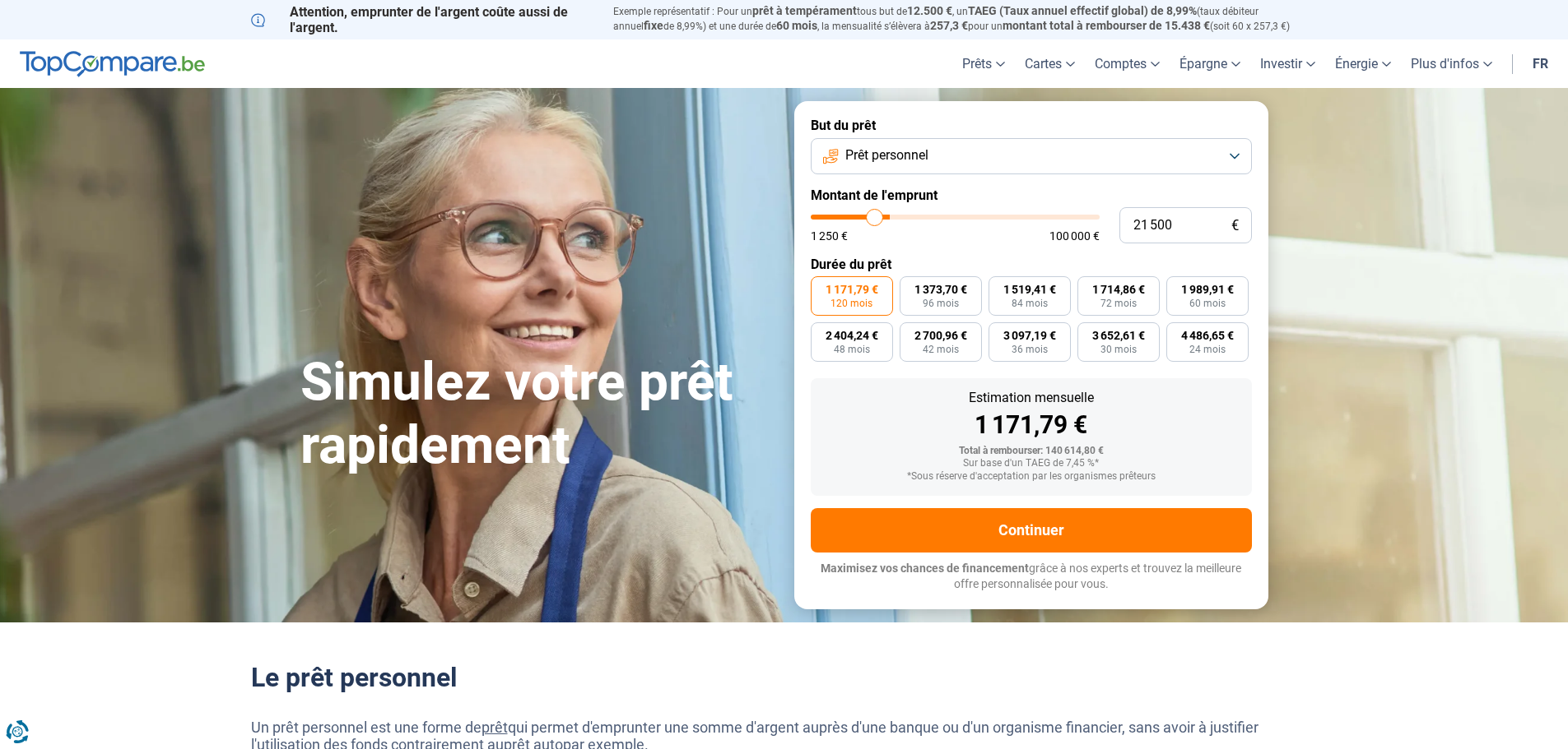
drag, startPoint x: 1085, startPoint y: 219, endPoint x: 875, endPoint y: 221, distance: 210.0
type input "21500"
click at [875, 220] on input "range" at bounding box center [955, 217] width 289 height 5
type input "21 750"
type input "21750"
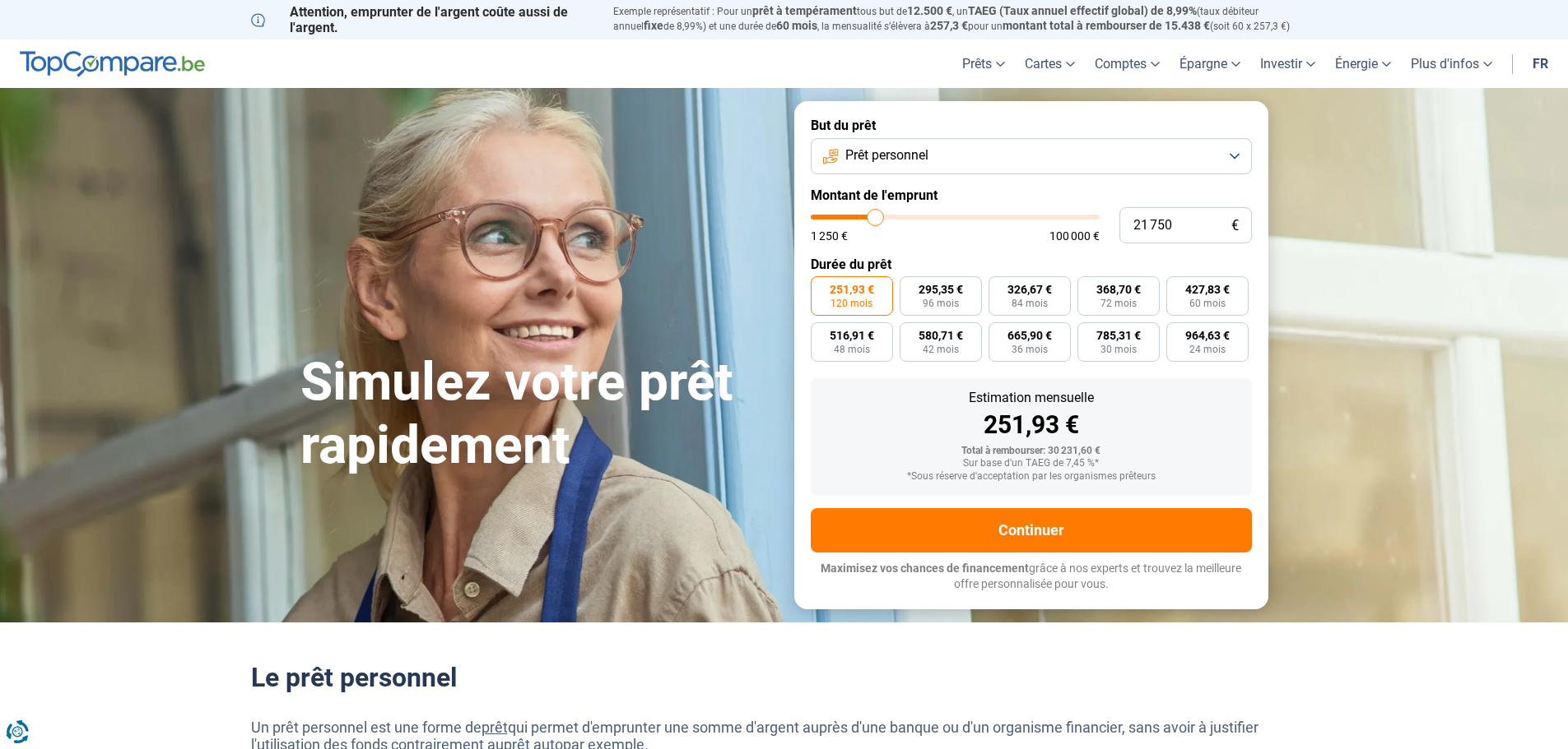
type input "21 500"
type input "21500"
type input "20 750"
type input "20750"
type input "20 250"
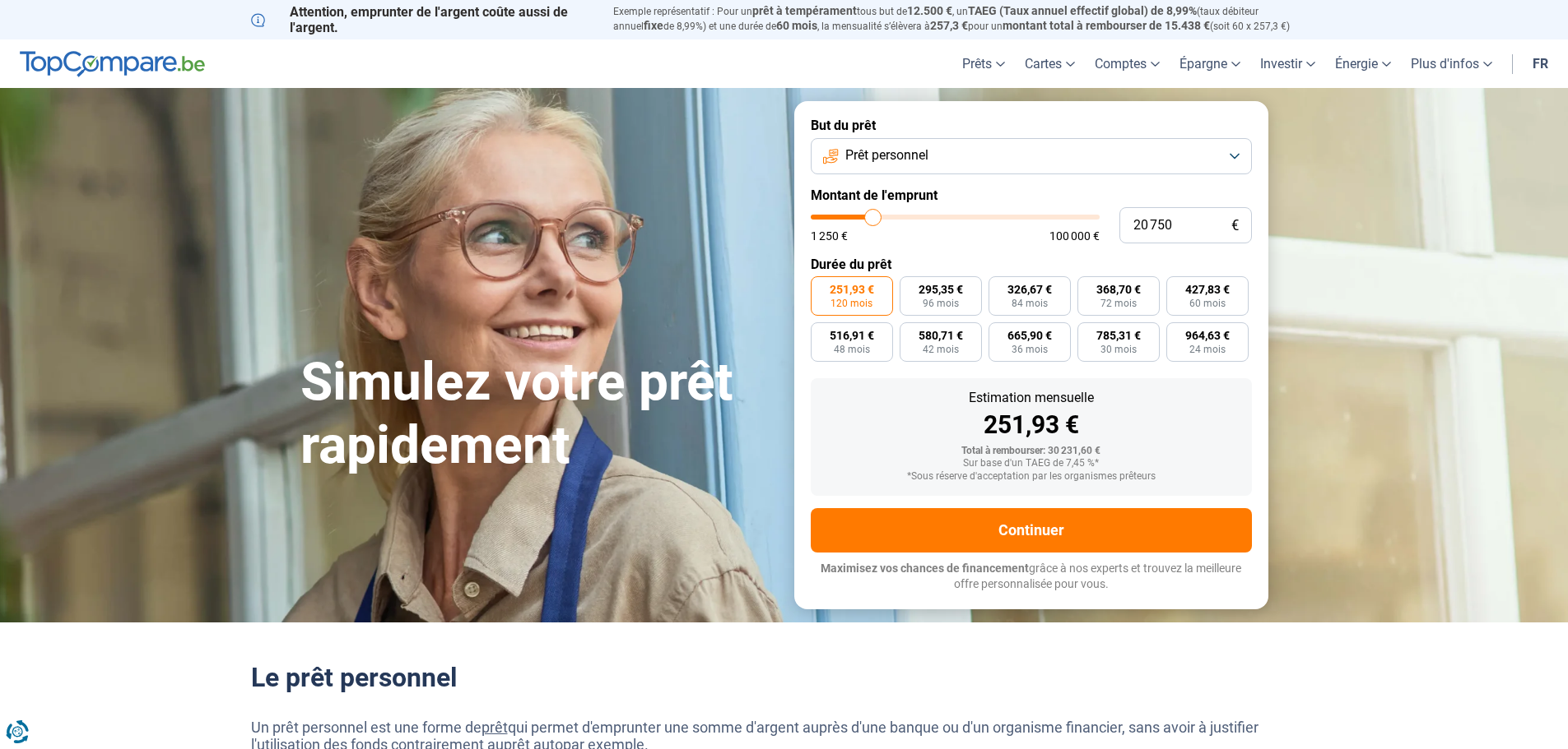
type input "20250"
type input "19 750"
type input "19750"
type input "19 250"
type input "19250"
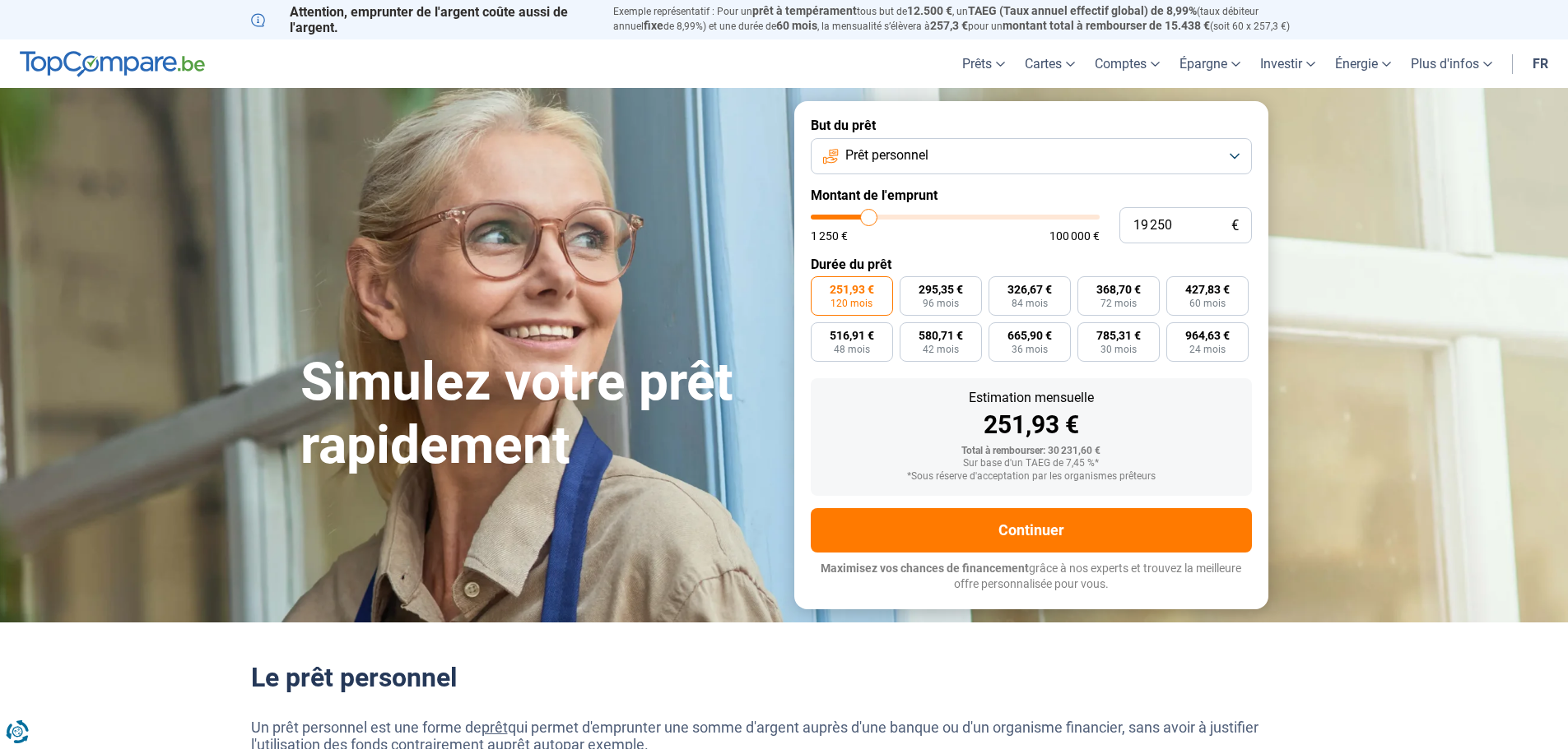
type input "19 000"
type input "19000"
type input "18 750"
type input "18750"
type input "18 500"
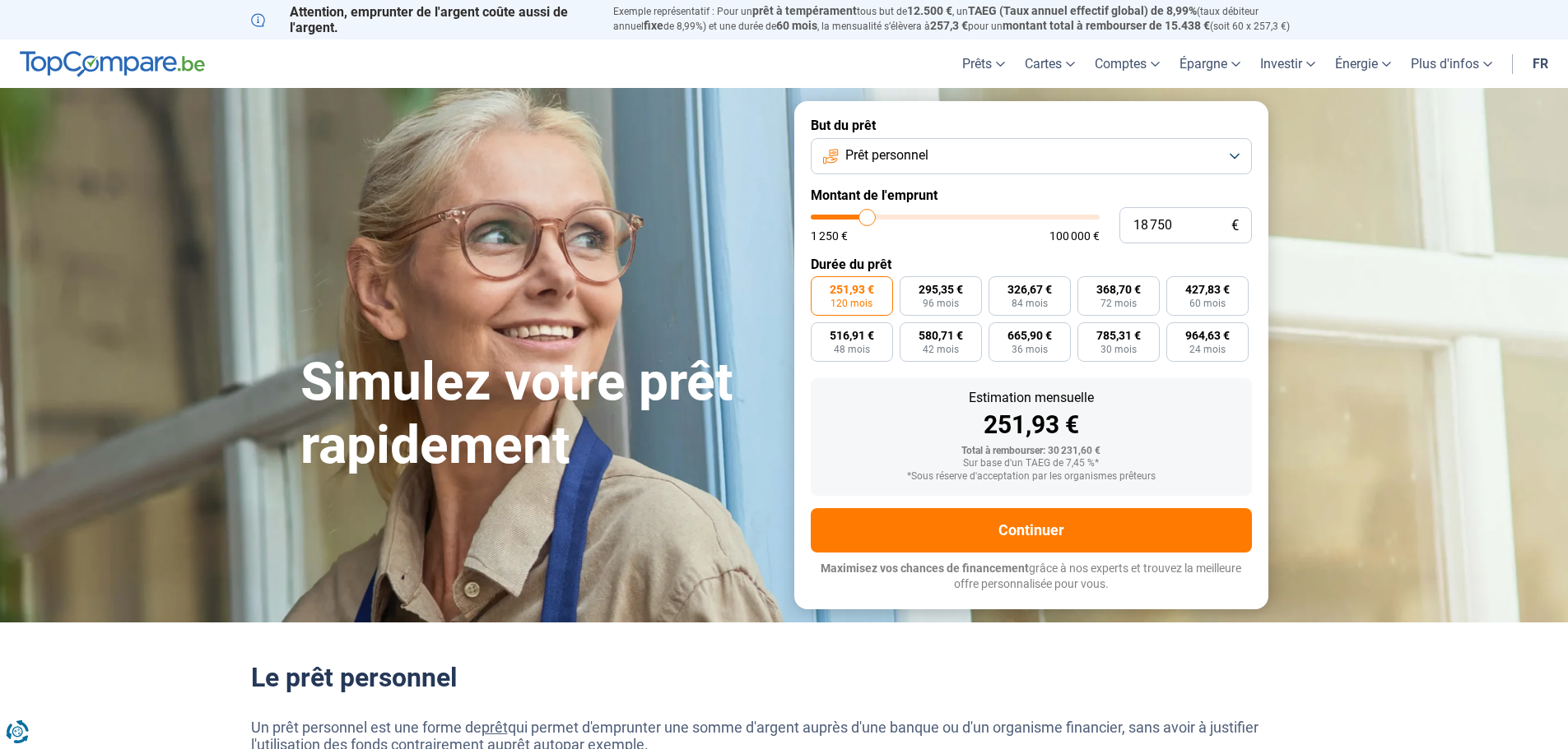
type input "18500"
type input "18 000"
type input "18000"
type input "17 750"
drag, startPoint x: 877, startPoint y: 219, endPoint x: 865, endPoint y: 217, distance: 12.2
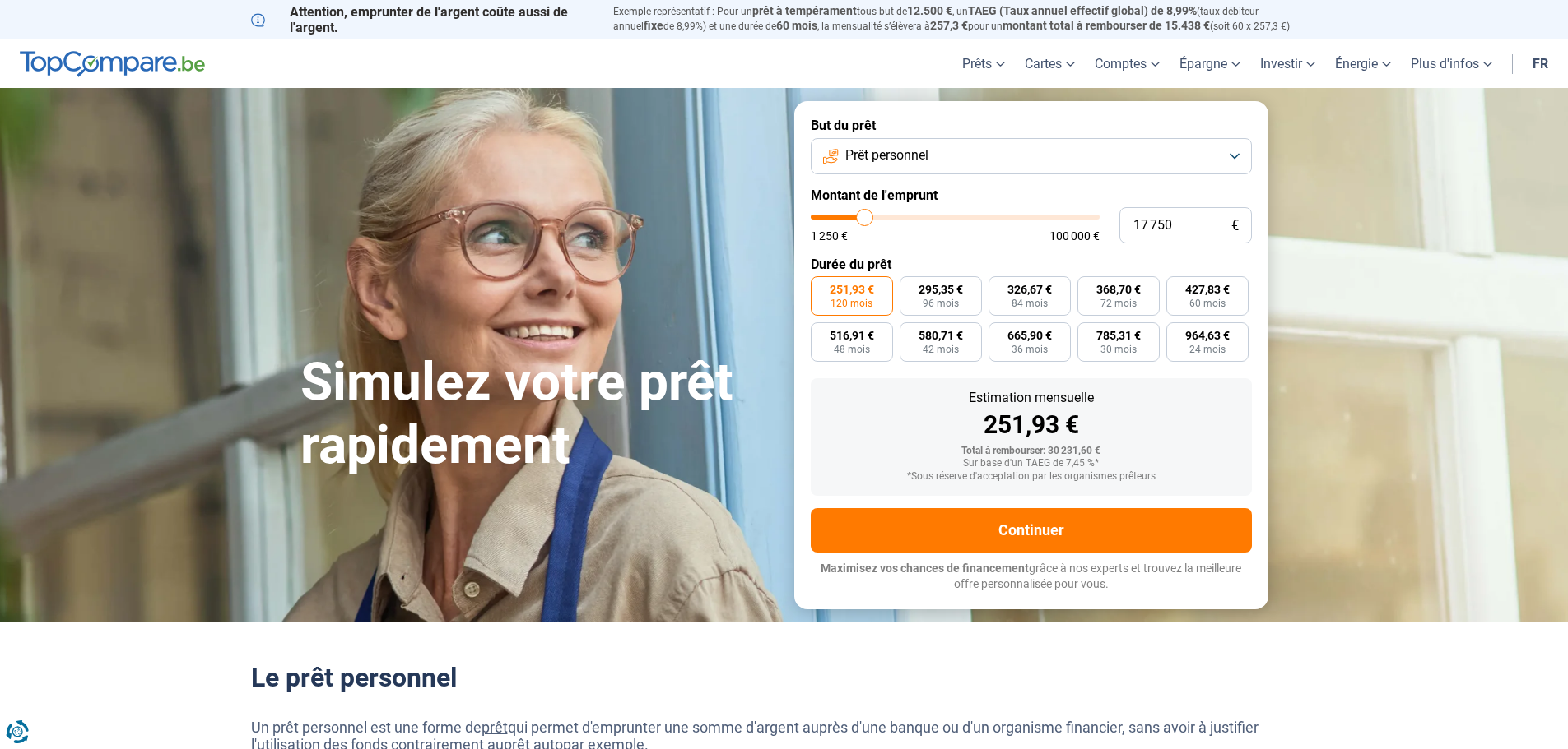
type input "17750"
click at [865, 217] on input "range" at bounding box center [955, 217] width 289 height 5
radio input "true"
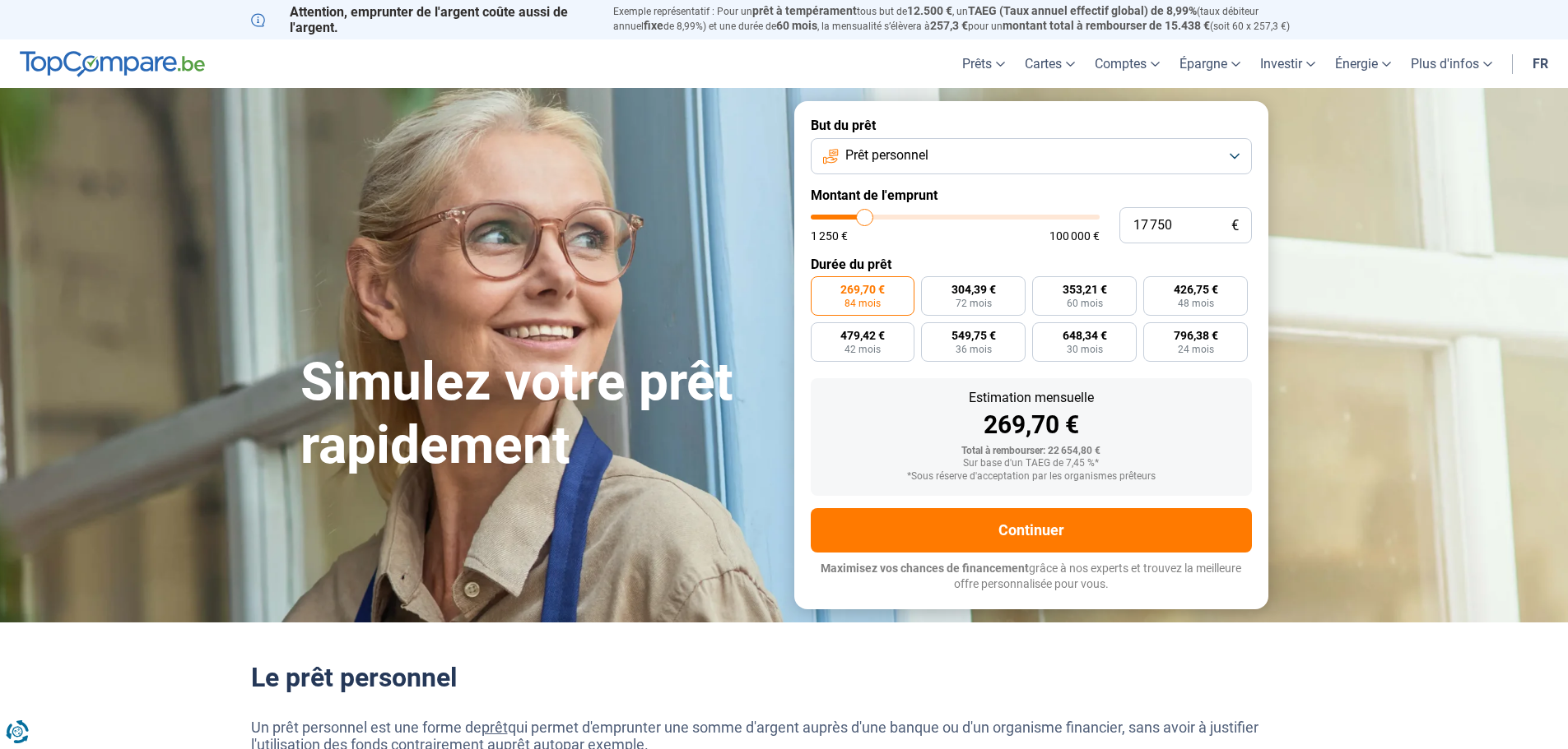
type input "18 000"
type input "18000"
type input "19 000"
type input "19000"
type input "20 500"
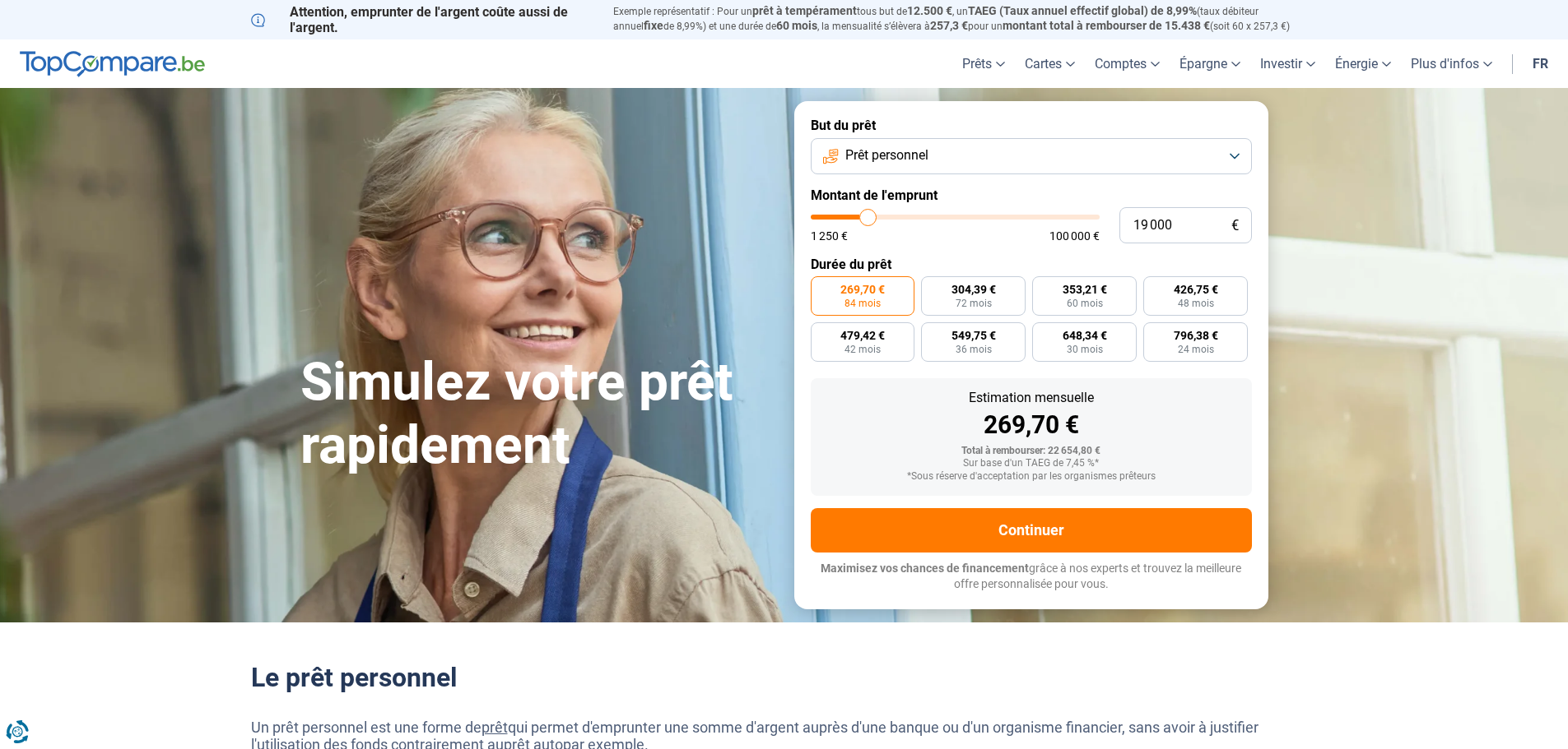
type input "20500"
type input "22 000"
type input "22000"
type input "25 000"
type input "25000"
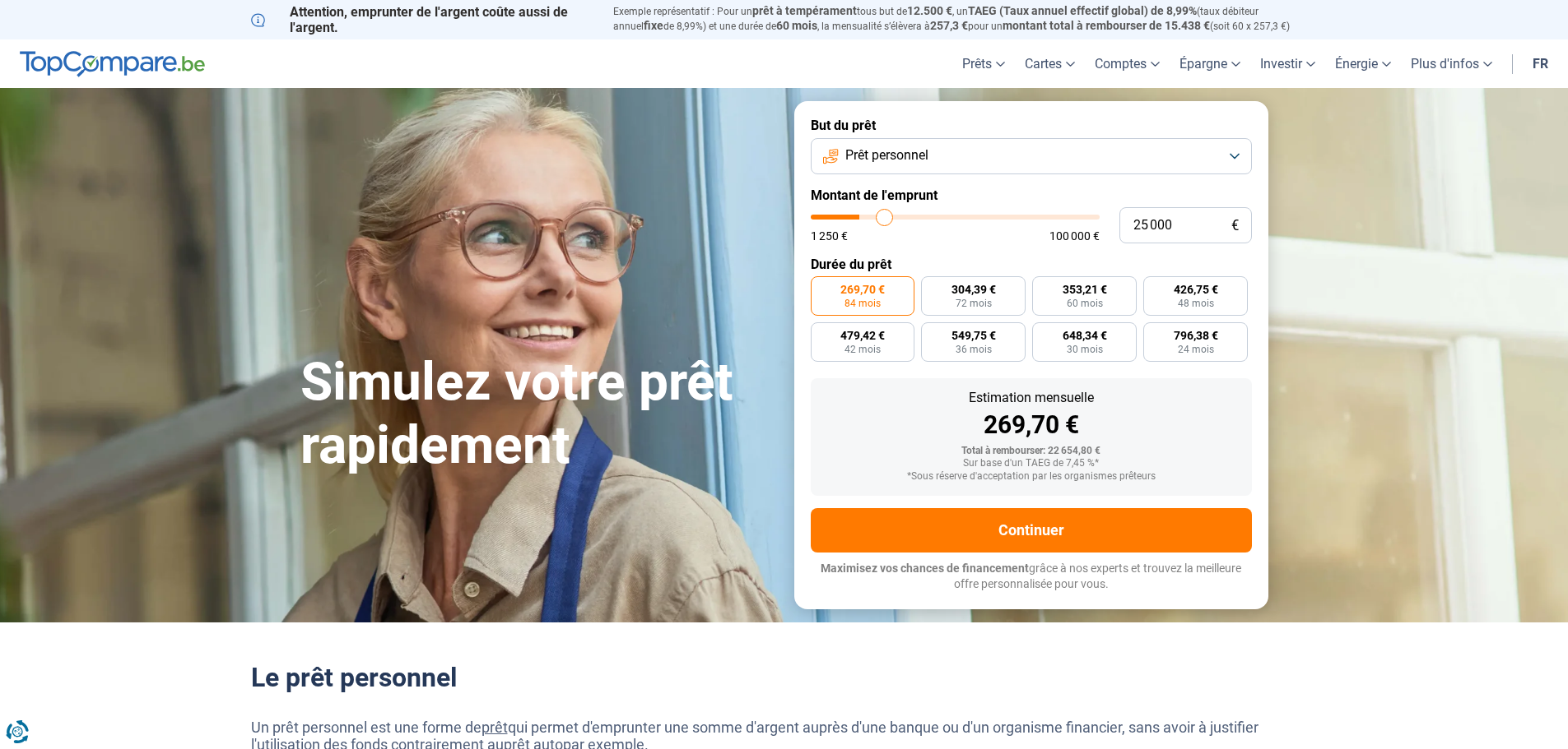
type input "27 750"
type input "27750"
type input "29 750"
type input "29750"
type input "30 750"
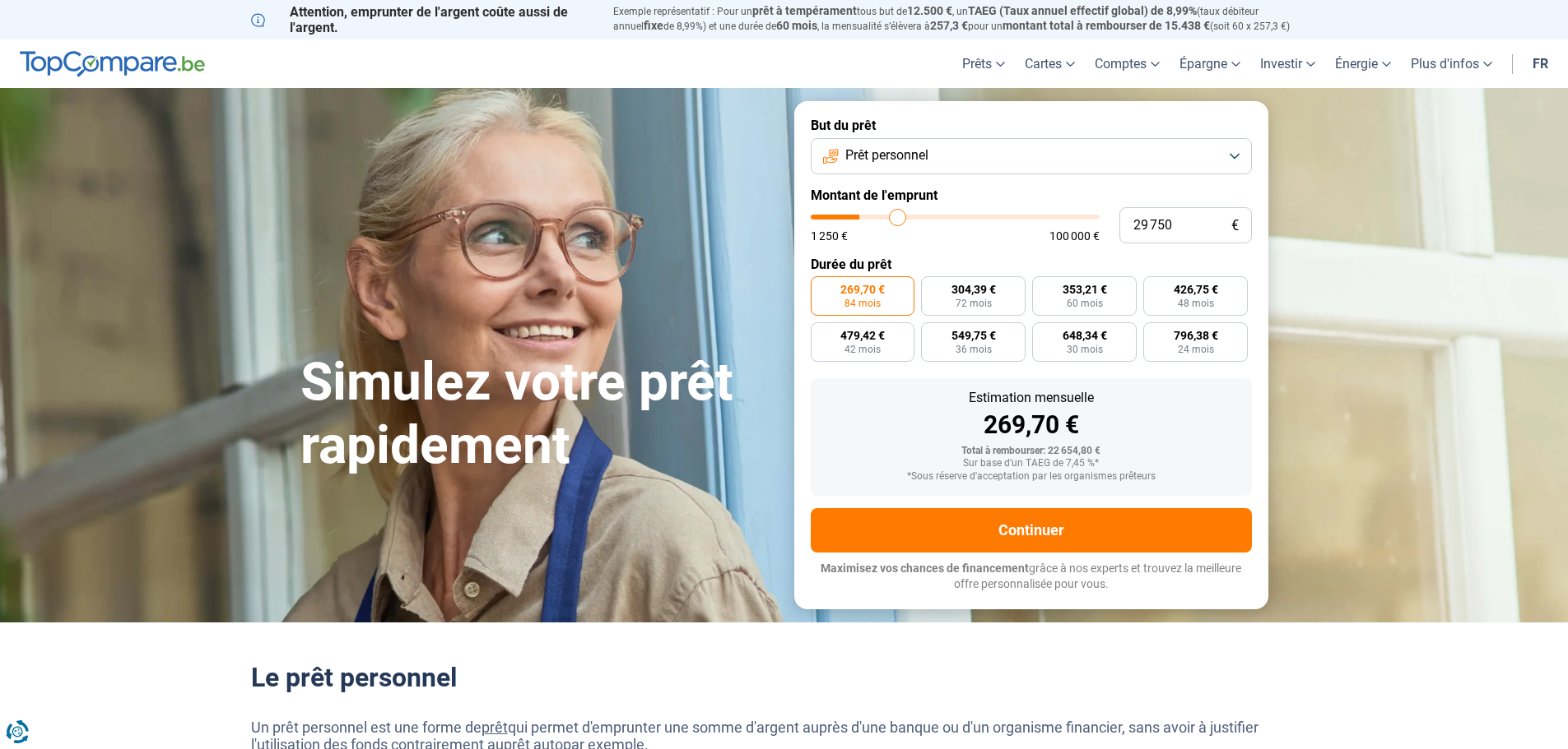
type input "30750"
type input "31 000"
type input "31000"
type input "31 250"
type input "31250"
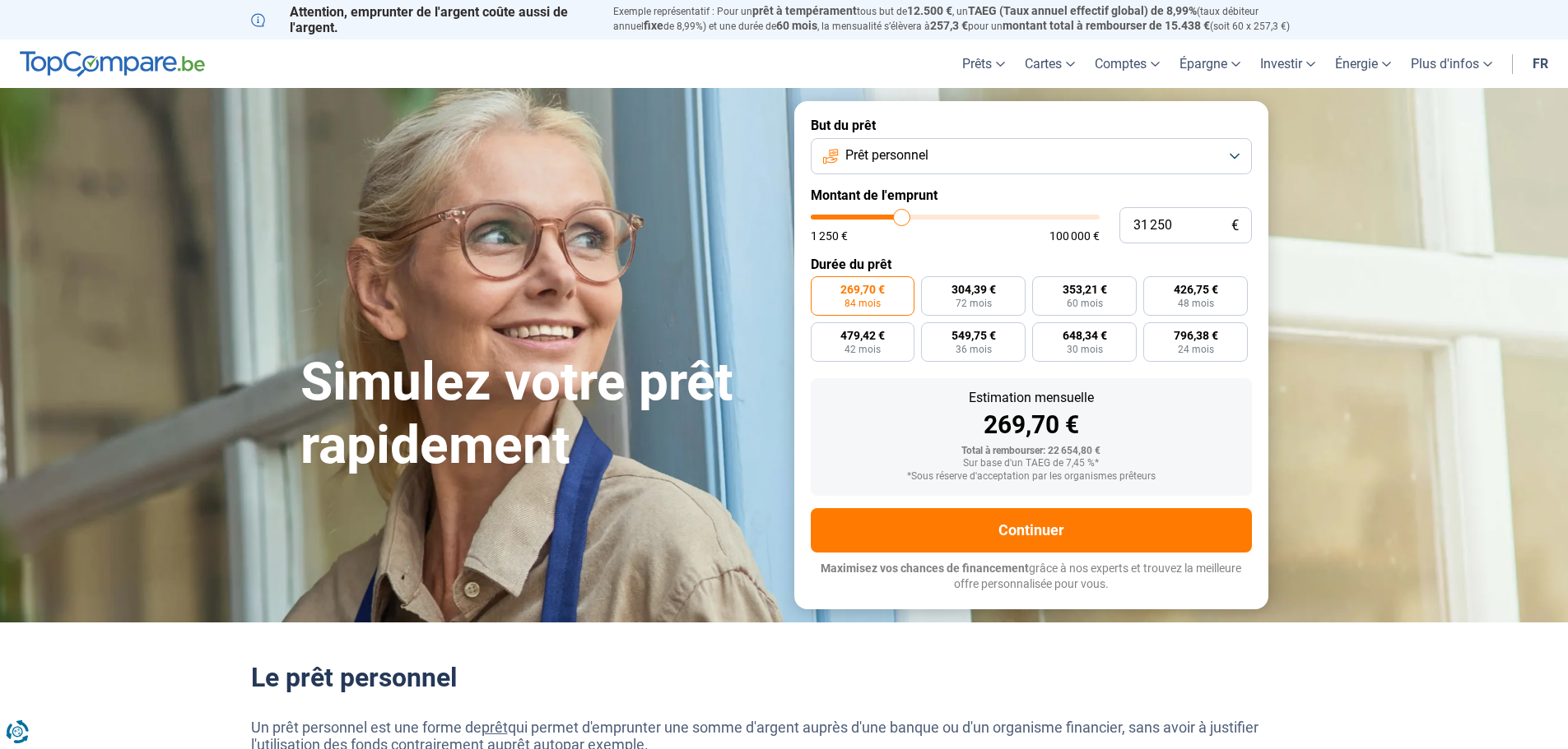
type input "31 750"
type input "31750"
drag, startPoint x: 865, startPoint y: 217, endPoint x: 916, endPoint y: 217, distance: 51.0
click at [916, 217] on input "range" at bounding box center [955, 217] width 289 height 5
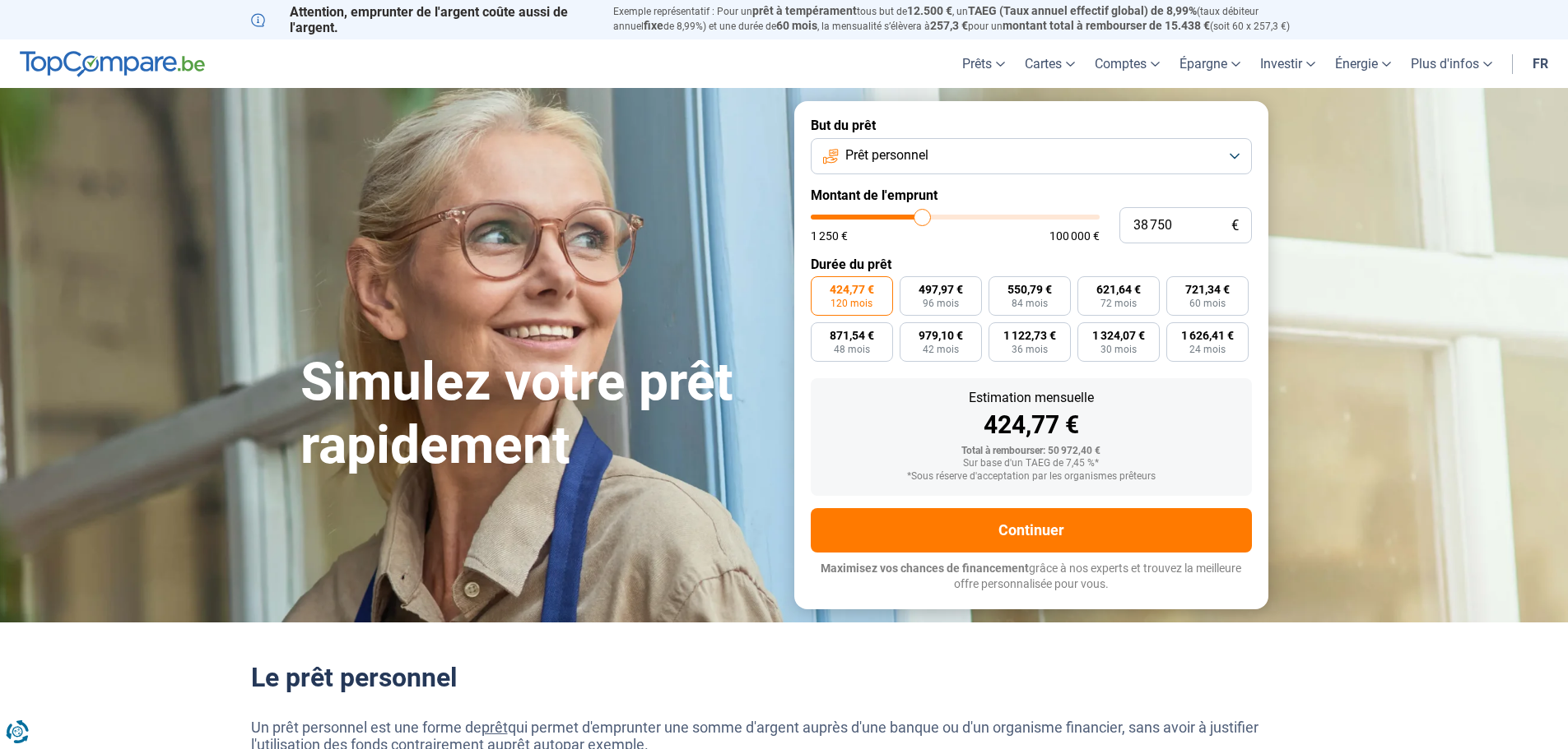
click at [922, 217] on input "range" at bounding box center [955, 217] width 289 height 5
click at [920, 218] on input "range" at bounding box center [955, 217] width 289 height 5
click at [997, 151] on button "Prêt personnel" at bounding box center [1031, 157] width 441 height 36
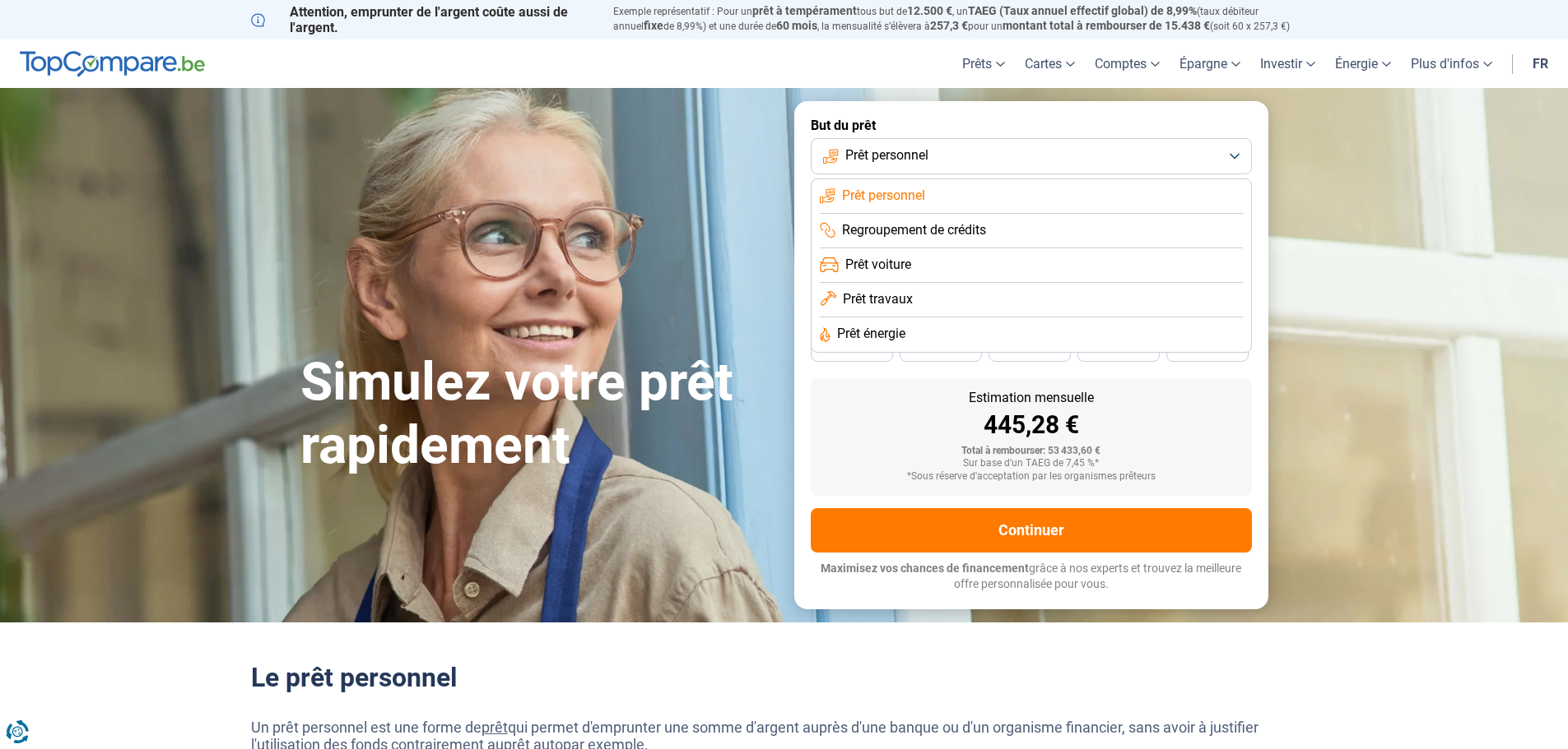
click at [898, 302] on span "Prêt travaux" at bounding box center [877, 299] width 70 height 18
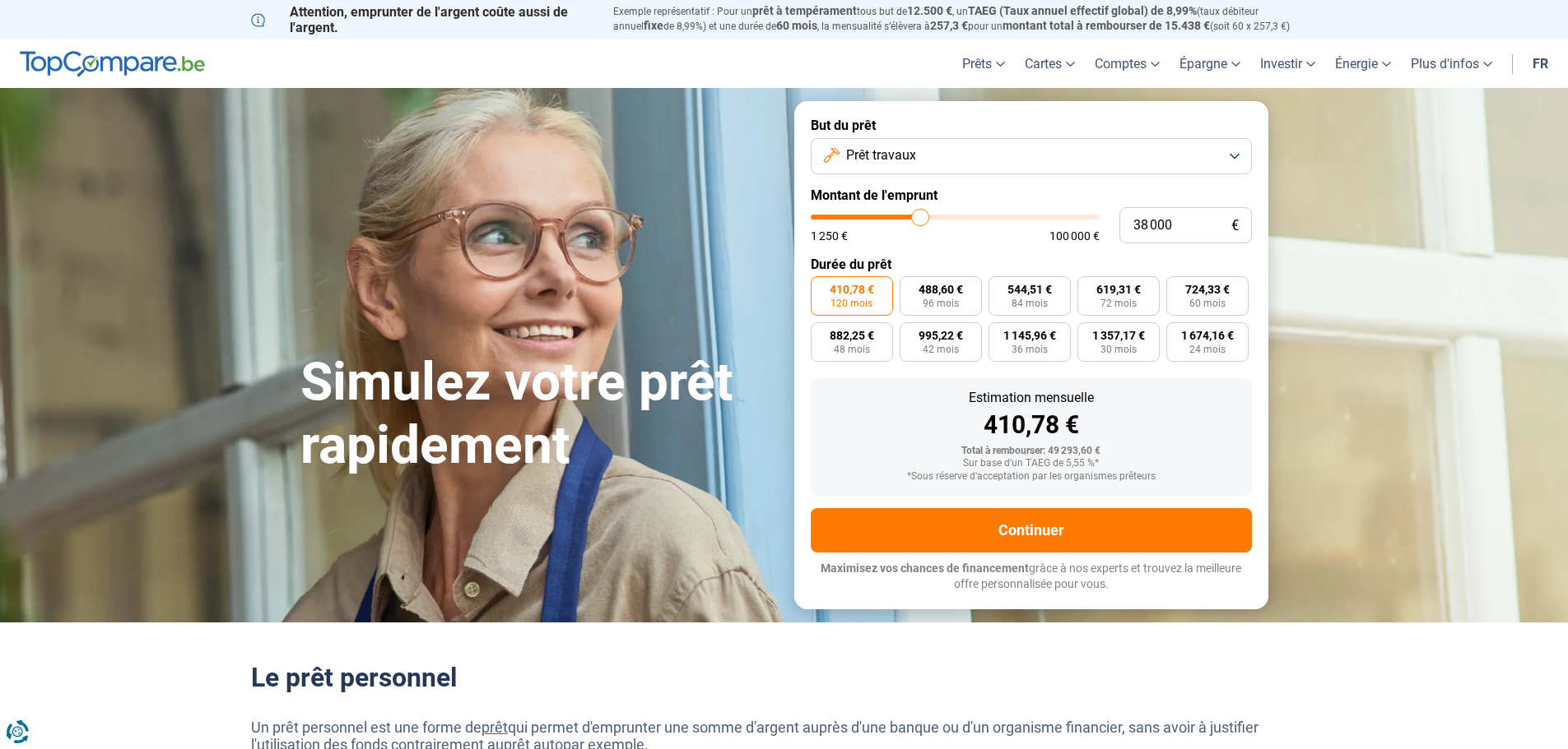
click at [920, 216] on input "range" at bounding box center [955, 217] width 289 height 5
drag, startPoint x: 922, startPoint y: 216, endPoint x: 1104, endPoint y: 224, distance: 182.2
click at [1100, 220] on input "range" at bounding box center [955, 217] width 289 height 5
click at [916, 159] on button "Prêt travaux" at bounding box center [1031, 157] width 441 height 36
